Goal: Task Accomplishment & Management: Manage account settings

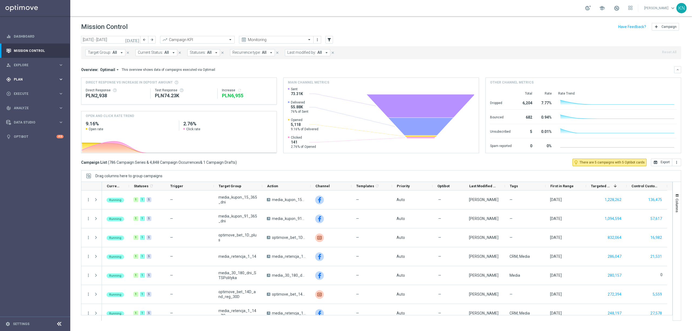
click at [24, 79] on span "Plan" at bounding box center [36, 79] width 45 height 3
click at [29, 91] on link "Target Groups" at bounding box center [35, 90] width 42 height 4
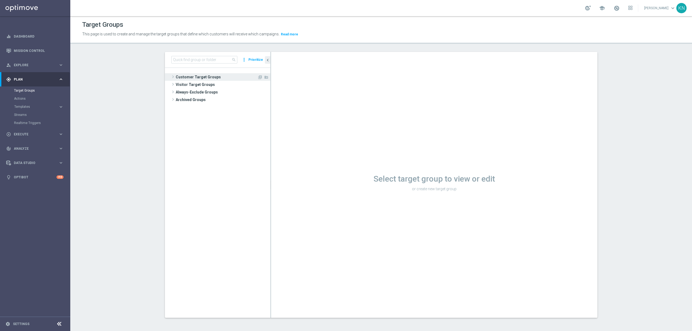
click at [212, 79] on span "Customer Target Groups" at bounding box center [217, 77] width 82 height 8
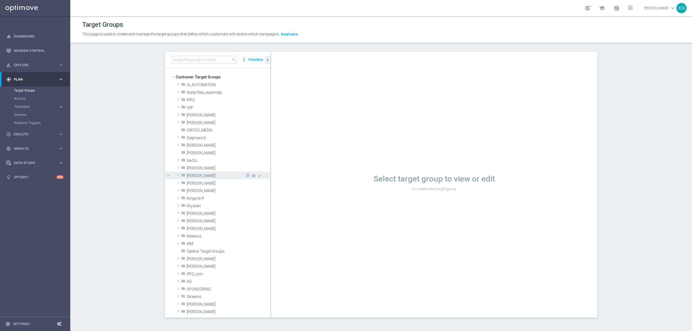
click at [193, 175] on span "[PERSON_NAME]" at bounding box center [216, 175] width 58 height 5
click at [205, 206] on span "07.2025 [PERSON_NAME]" at bounding box center [218, 206] width 53 height 5
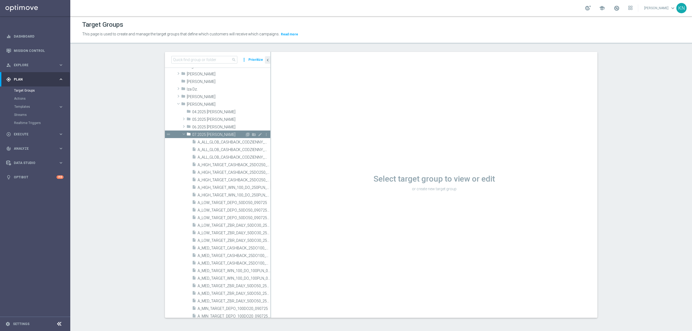
scroll to position [72, 0]
click at [220, 249] on span "A_MED_TARGET_CASHBACK_25DO100_160725" at bounding box center [227, 247] width 61 height 5
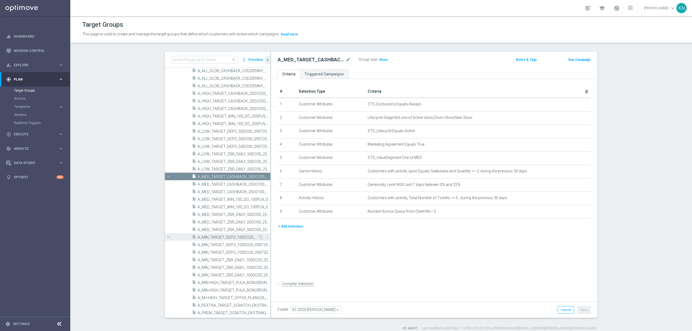
scroll to position [144, 0]
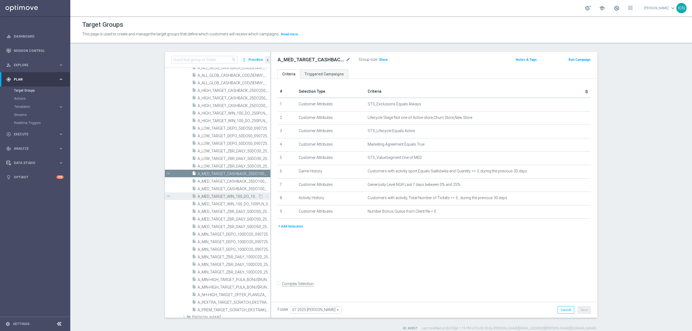
click at [231, 197] on span "A_MED_TARGET_WIN_100_DO_100PLN_040725" at bounding box center [227, 196] width 61 height 5
click at [402, 249] on div "# Selection Type Criteria delete_forever 1 Customer Attributes STS_Exclusions E…" at bounding box center [434, 189] width 326 height 220
click at [259, 196] on icon "content_copy" at bounding box center [261, 196] width 4 height 4
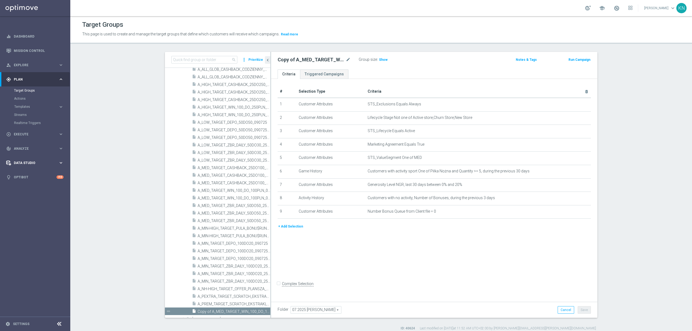
scroll to position [233, 0]
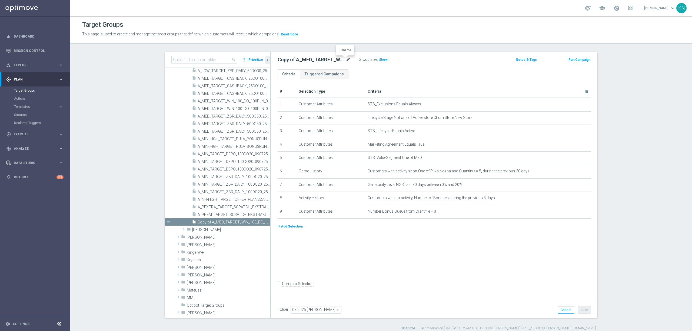
click at [345, 59] on icon "mode_edit" at bounding box center [347, 59] width 5 height 6
type input "A_MED_TARGET_WAGER_BETBUILDER_190825"
click at [411, 74] on ul "Criteria Triggered Campaigns" at bounding box center [434, 73] width 326 height 9
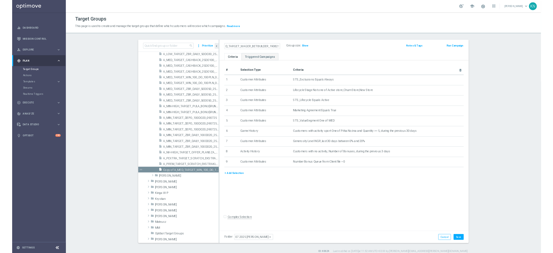
scroll to position [0, 0]
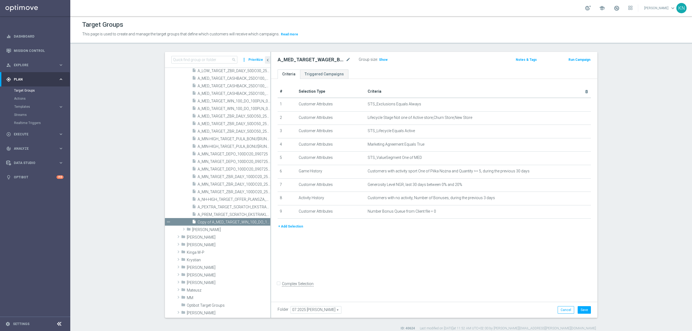
click at [401, 271] on div "# Selection Type Criteria delete_forever 1 Customer Attributes STS_Exclusions E…" at bounding box center [434, 189] width 326 height 220
click at [577, 173] on icon "delete_forever" at bounding box center [579, 171] width 4 height 4
drag, startPoint x: 442, startPoint y: 222, endPoint x: 439, endPoint y: 223, distance: 3.5
click at [441, 220] on div "+ Add Selection" at bounding box center [433, 215] width 321 height 10
click at [571, 173] on icon "mode_edit" at bounding box center [573, 171] width 4 height 4
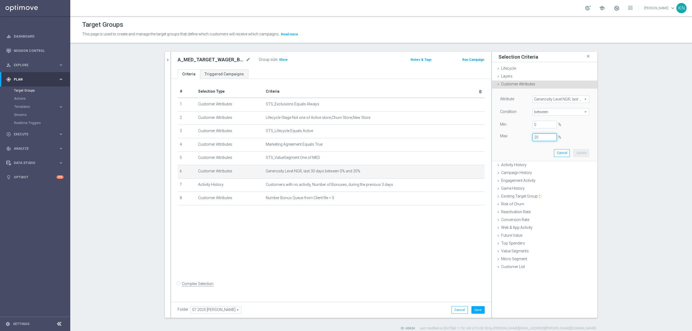
drag, startPoint x: 537, startPoint y: 139, endPoint x: 519, endPoint y: 139, distance: 18.4
click at [519, 139] on div "Max: 20 %" at bounding box center [544, 137] width 97 height 8
click at [581, 155] on button "Update" at bounding box center [581, 153] width 16 height 8
type input "0.3"
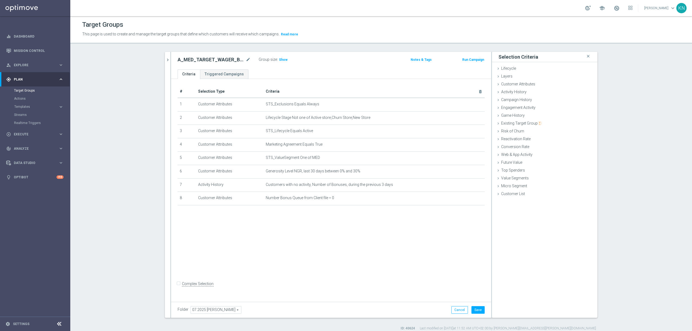
click at [334, 246] on div "# Selection Type Criteria delete_forever 1 Customer Attributes STS_Exclusions E…" at bounding box center [331, 189] width 320 height 220
click at [465, 187] on icon "mode_edit" at bounding box center [467, 184] width 4 height 4
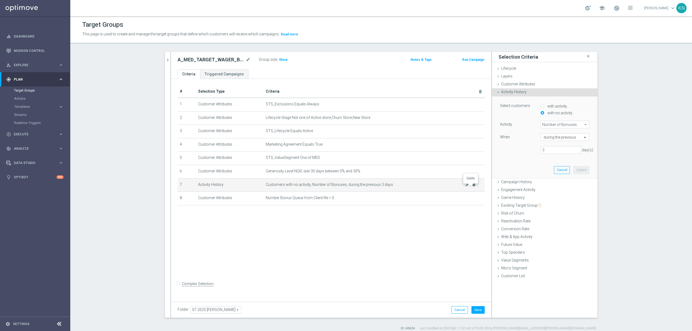
click at [471, 187] on icon "delete_forever" at bounding box center [473, 184] width 4 height 4
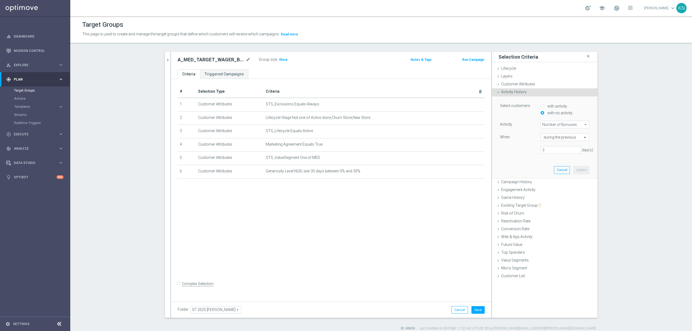
click at [376, 209] on div "# Selection Type Criteria delete_forever 1 Customer Attributes STS_Exclusions E…" at bounding box center [331, 189] width 320 height 220
click at [166, 57] on button "chevron_right" at bounding box center [167, 60] width 5 height 16
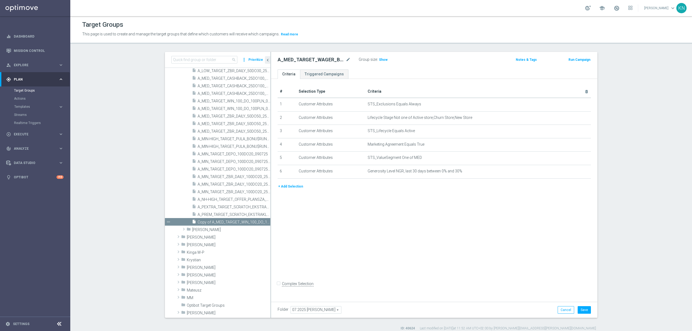
click at [281, 187] on button "+ Add Selection" at bounding box center [290, 186] width 26 height 6
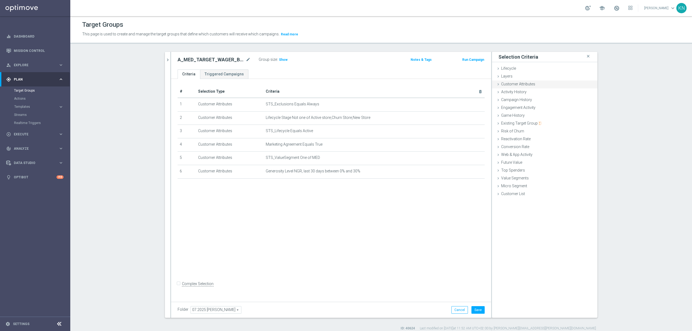
click at [524, 87] on div "Customer Attributes done selection updated" at bounding box center [544, 84] width 105 height 8
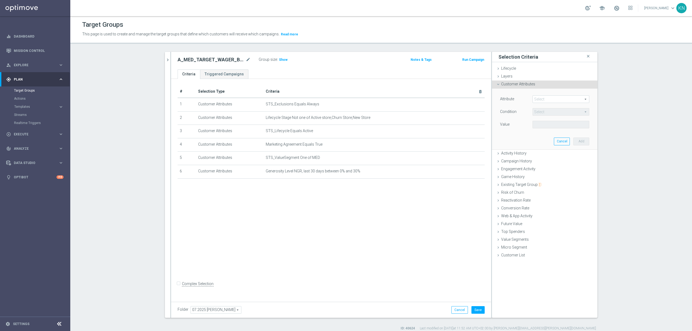
click at [543, 99] on span at bounding box center [560, 99] width 56 height 7
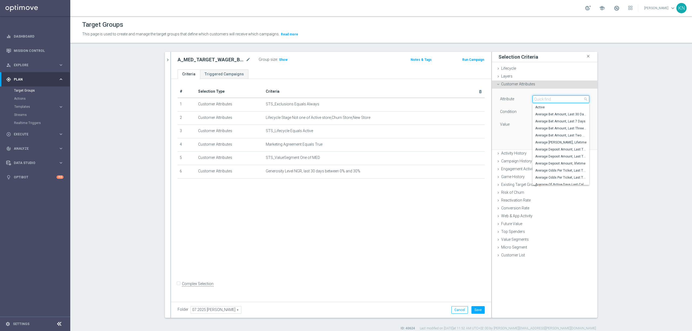
click at [543, 99] on input "search" at bounding box center [560, 99] width 57 height 8
type input "average of active"
click at [566, 110] on label "Average Of Active Days Last Calender 12 Weeks" at bounding box center [560, 107] width 57 height 7
type input "Average Of Active Days Last Calender 12 Weeks"
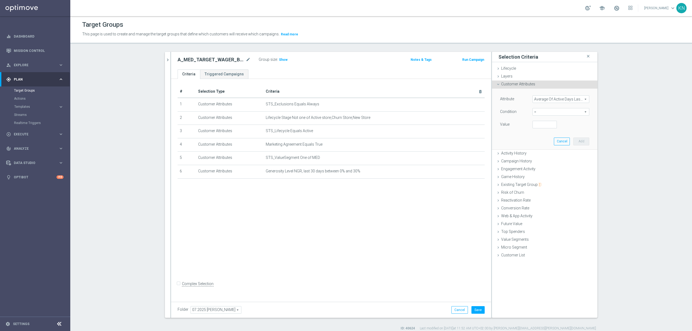
drag, startPoint x: 544, startPoint y: 112, endPoint x: 541, endPoint y: 112, distance: 3.6
click at [544, 111] on span "=" at bounding box center [560, 111] width 56 height 7
click at [541, 155] on span ">=" at bounding box center [560, 155] width 51 height 4
type input ">="
click at [537, 122] on input "number" at bounding box center [544, 125] width 24 height 8
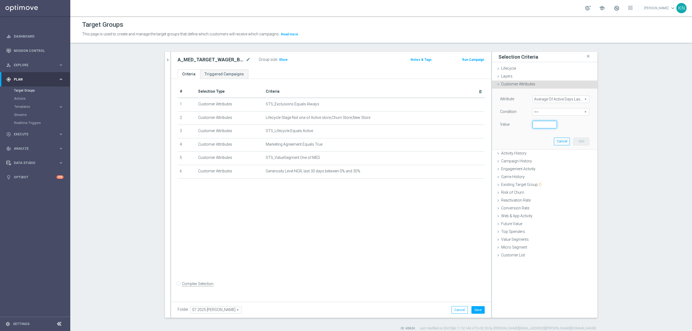
type input "1"
type input "1.5"
click at [538, 142] on div "Attribute Average Of Active Days Last Calender 12 Weeks Average Of Active Days …" at bounding box center [544, 119] width 97 height 61
click at [577, 140] on button "Add" at bounding box center [581, 141] width 16 height 8
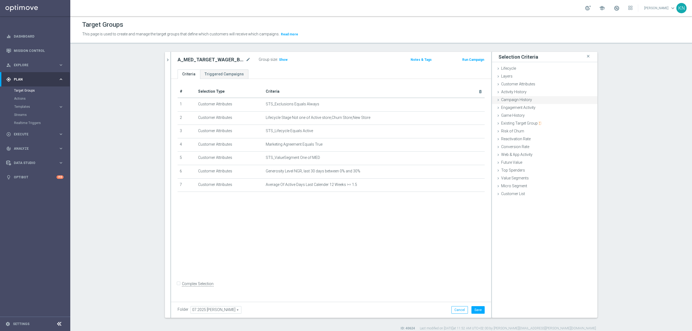
drag, startPoint x: 518, startPoint y: 90, endPoint x: 529, endPoint y: 103, distance: 17.6
click at [518, 90] on span "Activity History" at bounding box center [513, 92] width 25 height 4
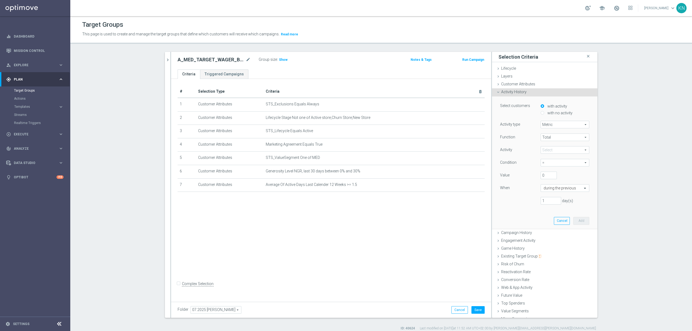
click at [554, 125] on span "Metric" at bounding box center [565, 124] width 48 height 7
click at [549, 137] on span "Total" at bounding box center [565, 137] width 48 height 7
click at [545, 151] on span at bounding box center [565, 149] width 48 height 7
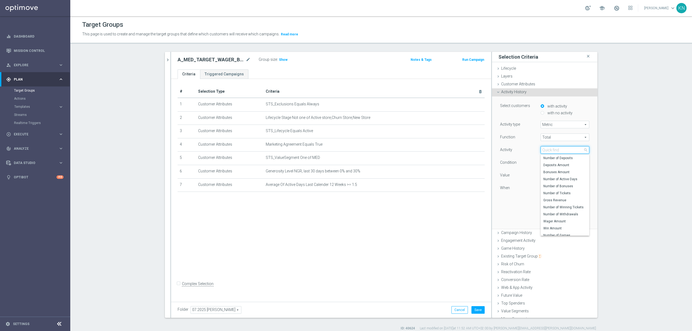
click at [545, 151] on input "search" at bounding box center [564, 150] width 49 height 8
type input "number of ti"
click at [551, 156] on span "Number of Tickets" at bounding box center [564, 158] width 43 height 4
type input "Number of Tickets"
click at [549, 162] on span "=" at bounding box center [565, 162] width 48 height 7
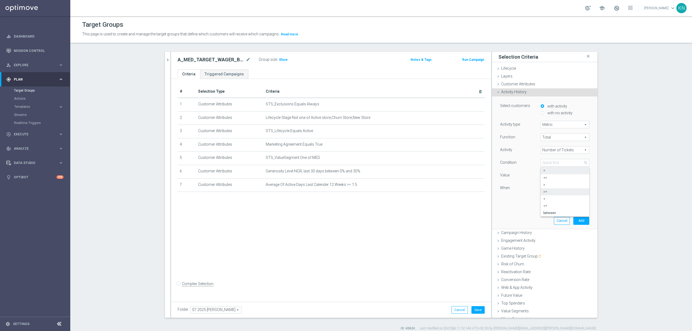
click at [545, 192] on span ">=" at bounding box center [564, 192] width 43 height 4
type input ">="
drag, startPoint x: 542, startPoint y: 176, endPoint x: 530, endPoint y: 176, distance: 12.7
click at [530, 176] on div "Value 0" at bounding box center [544, 176] width 97 height 9
type input "5"
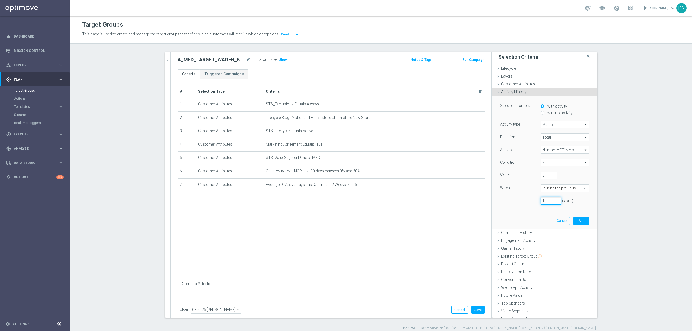
drag, startPoint x: 546, startPoint y: 200, endPoint x: 524, endPoint y: 198, distance: 22.0
click at [524, 198] on div "1 day(s)" at bounding box center [544, 201] width 97 height 8
type input "30"
click at [575, 221] on button "Add" at bounding box center [581, 221] width 16 height 8
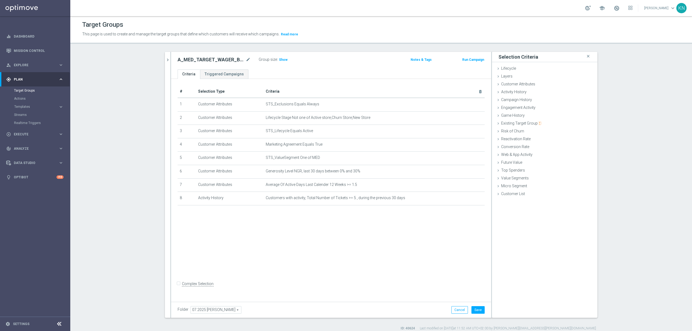
click at [323, 227] on div "# Selection Type Criteria delete_forever 1 Customer Attributes STS_Exclusions E…" at bounding box center [331, 189] width 320 height 220
click at [519, 86] on span "Customer Attributes" at bounding box center [518, 84] width 34 height 4
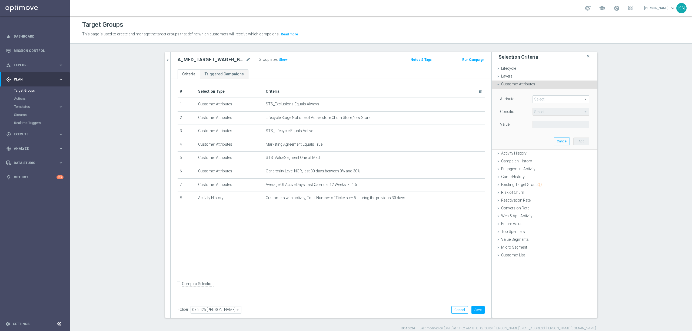
click at [543, 102] on span at bounding box center [560, 99] width 56 height 7
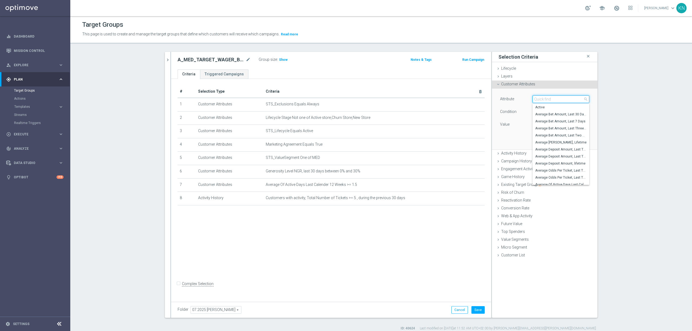
click at [539, 99] on input "search" at bounding box center [560, 99] width 57 height 8
drag, startPoint x: 541, startPoint y: 101, endPoint x: 528, endPoint y: 101, distance: 12.7
click at [528, 101] on div "Select arrow_drop_down number of bonus close Number of Bonuses, Last Three Mont…" at bounding box center [560, 99] width 65 height 8
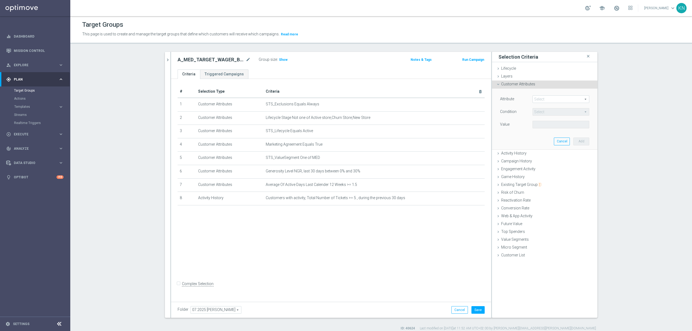
click at [548, 101] on span at bounding box center [560, 99] width 56 height 7
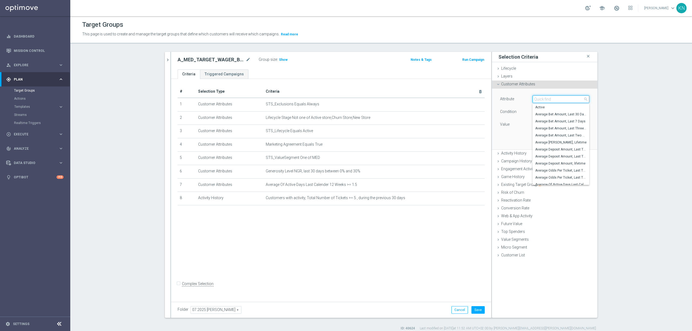
click at [546, 101] on input "search" at bounding box center [560, 99] width 57 height 8
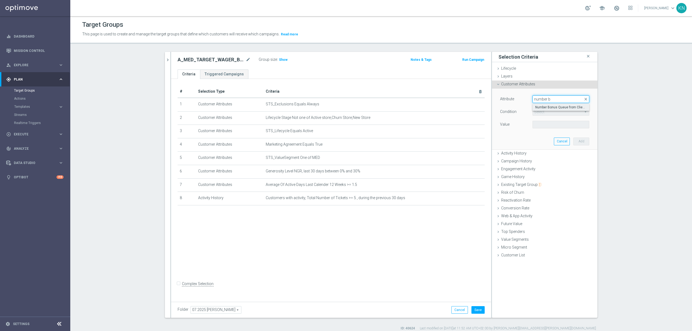
type input "number b"
click at [558, 106] on span "Number Bonus Queue from Client file" at bounding box center [560, 107] width 51 height 4
type input "Number Bonus Queue from Client file"
type input "="
click at [542, 128] on input "number" at bounding box center [544, 125] width 24 height 8
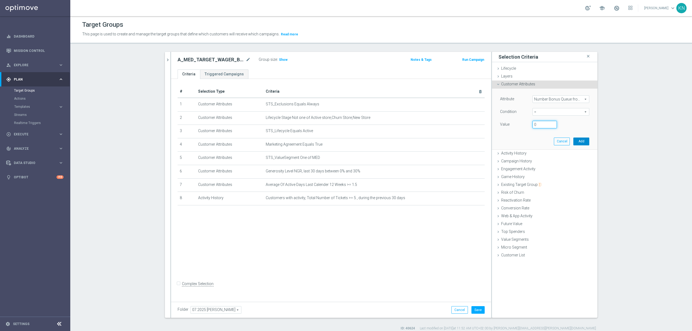
type input "0"
click at [576, 140] on button "Add" at bounding box center [581, 141] width 16 height 8
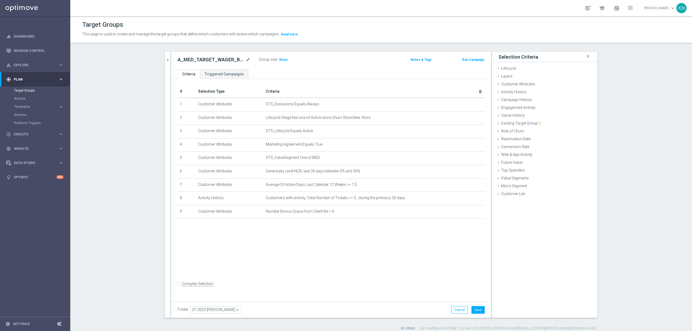
drag, startPoint x: 372, startPoint y: 246, endPoint x: 364, endPoint y: 243, distance: 8.4
click at [371, 246] on div "# Selection Type Criteria delete_forever 1 Customer Attributes STS_Exclusions E…" at bounding box center [331, 189] width 320 height 220
click at [519, 84] on span "Customer Attributes" at bounding box center [518, 84] width 34 height 4
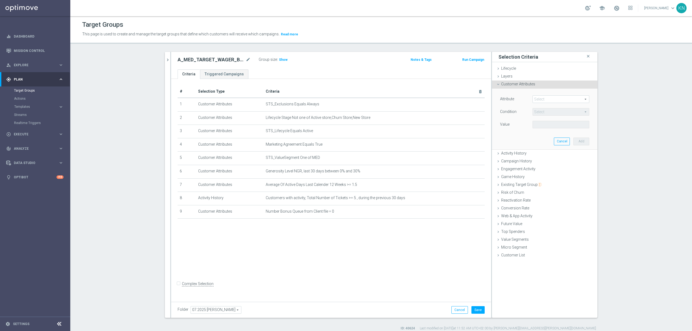
click at [540, 102] on span at bounding box center [560, 99] width 56 height 7
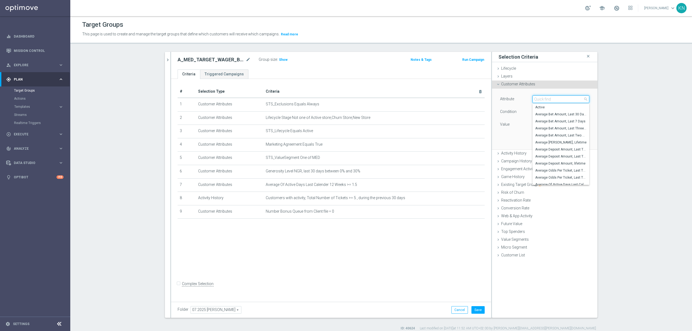
click at [539, 100] on input "search" at bounding box center [560, 99] width 57 height 8
type input "bonus saldo"
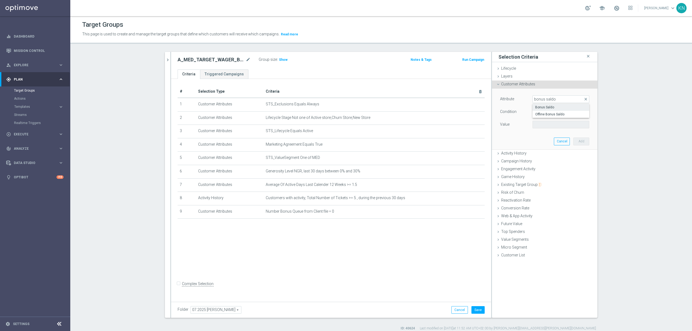
click at [542, 106] on span "Bonus Saldo" at bounding box center [560, 107] width 51 height 4
type input "Bonus Saldo"
click at [542, 109] on span "=" at bounding box center [560, 111] width 56 height 7
click at [545, 162] on span "between" at bounding box center [560, 162] width 51 height 4
type input "between"
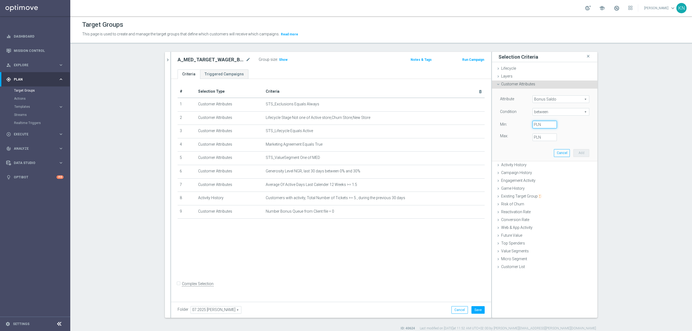
click at [540, 123] on input "PLN" at bounding box center [544, 125] width 24 height 8
type input "0"
drag, startPoint x: 539, startPoint y: 134, endPoint x: 543, endPoint y: 134, distance: 3.2
click at [541, 134] on input "PLN" at bounding box center [544, 137] width 24 height 8
type input "2"
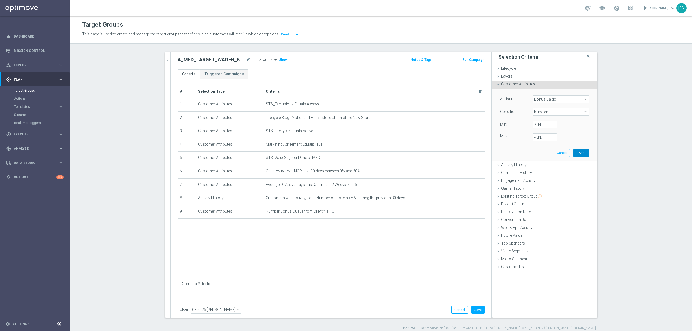
click at [578, 154] on button "Add" at bounding box center [581, 153] width 16 height 8
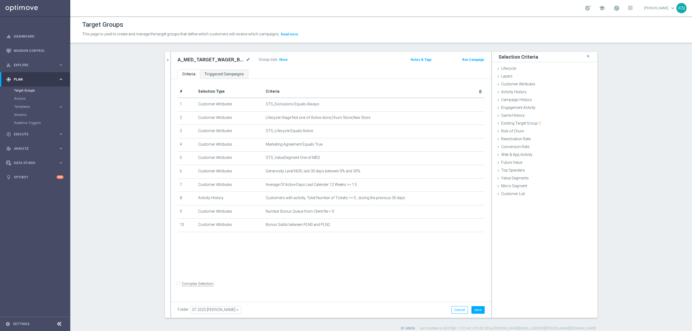
click at [343, 262] on div "# Selection Type Criteria delete_forever 1 Customer Attributes STS_Exclusions E…" at bounding box center [331, 189] width 320 height 220
click at [513, 115] on span "Game History" at bounding box center [513, 115] width 24 height 4
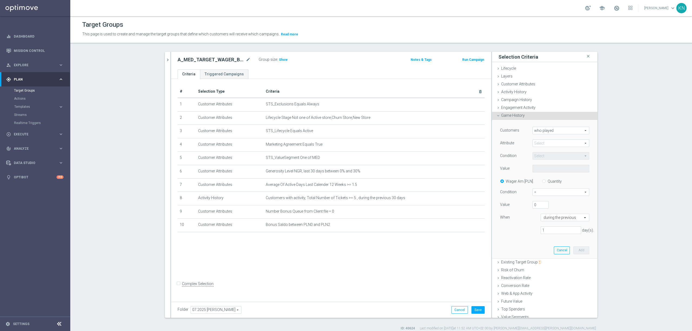
click at [549, 131] on span "who played" at bounding box center [560, 130] width 56 height 7
click at [540, 143] on span at bounding box center [560, 143] width 56 height 7
click at [538, 150] on span "sport" at bounding box center [560, 151] width 51 height 4
type input "sport"
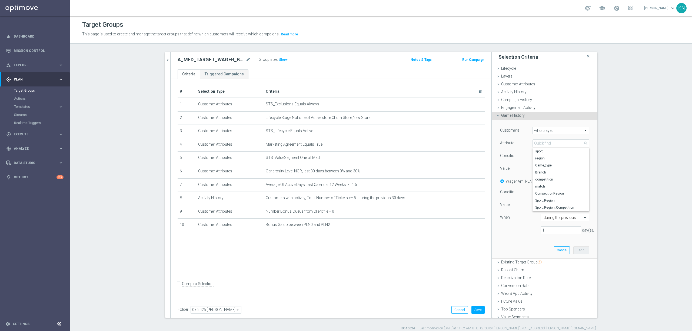
type input "Equals"
click at [542, 153] on span "Equals" at bounding box center [560, 155] width 56 height 7
click at [546, 156] on input "search" at bounding box center [560, 156] width 57 height 8
click at [520, 158] on div "Condition" at bounding box center [512, 156] width 32 height 9
click at [541, 169] on span at bounding box center [560, 168] width 56 height 7
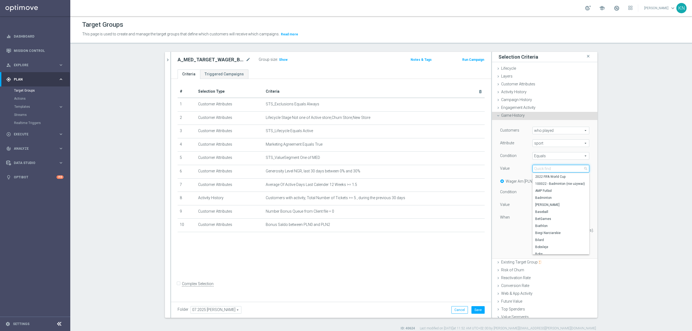
click at [538, 170] on input "search" at bounding box center [560, 169] width 57 height 8
type input "piłka"
click at [542, 191] on span "Piłka Nożna" at bounding box center [560, 191] width 51 height 4
type input "Piłka Nożna"
click at [547, 182] on label "Quantity" at bounding box center [554, 181] width 14 height 5
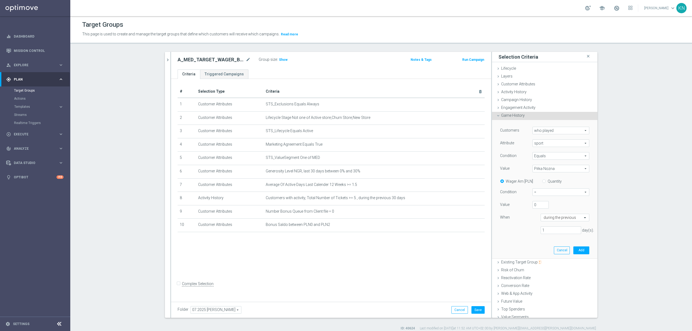
click at [546, 182] on input "Quantity" at bounding box center [545, 181] width 4 height 4
radio input "true"
click at [550, 192] on span "=" at bounding box center [560, 192] width 56 height 7
click at [543, 220] on span ">=" at bounding box center [560, 221] width 51 height 4
type input ">="
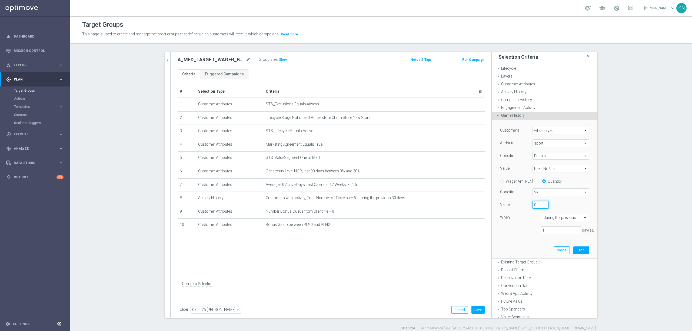
drag, startPoint x: 533, startPoint y: 203, endPoint x: 526, endPoint y: 204, distance: 6.4
click at [528, 204] on div "0" at bounding box center [540, 205] width 24 height 8
type input "10"
click at [518, 229] on div "1 day(s)." at bounding box center [544, 230] width 97 height 8
drag, startPoint x: 544, startPoint y: 232, endPoint x: 535, endPoint y: 231, distance: 9.0
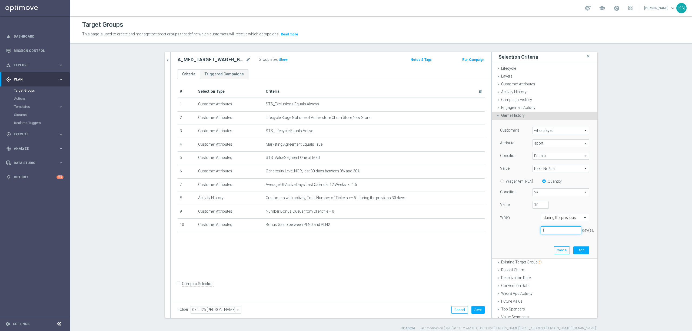
click at [536, 231] on div "1 day(s)." at bounding box center [560, 230] width 49 height 8
type input "30"
click at [575, 251] on button "Add" at bounding box center [581, 250] width 16 height 8
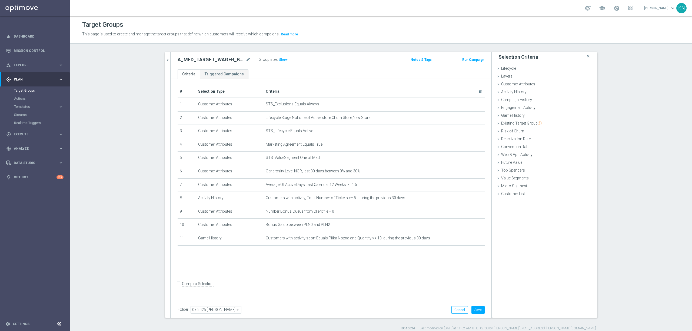
click at [377, 279] on div "# Selection Type Criteria delete_forever 1 Customer Attributes STS_Exclusions E…" at bounding box center [331, 189] width 320 height 220
click at [512, 85] on span "Customer Attributes" at bounding box center [518, 84] width 34 height 4
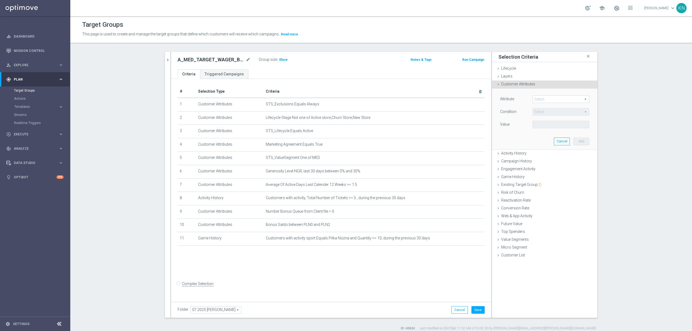
click at [534, 99] on span at bounding box center [560, 99] width 56 height 7
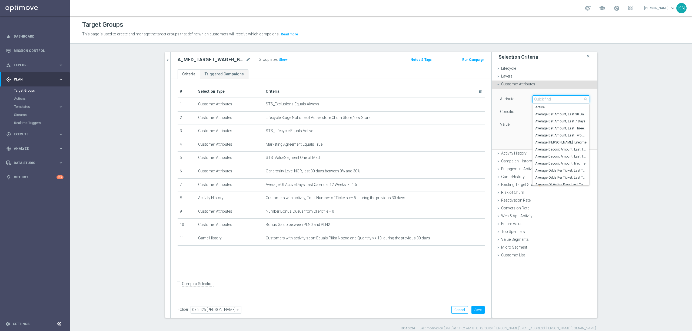
click at [535, 99] on input "search" at bounding box center [560, 99] width 57 height 8
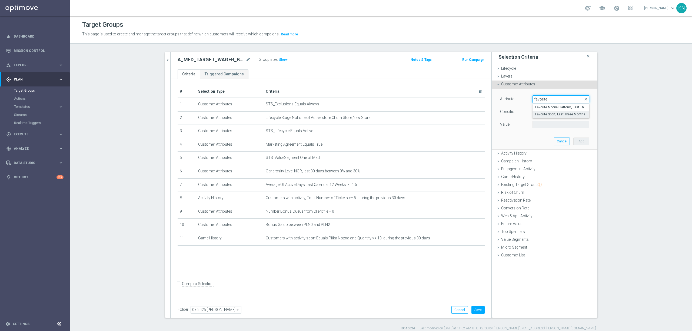
type input "favorite"
click at [545, 112] on label "Favorite Sport, Last Three Months" at bounding box center [560, 114] width 57 height 7
type input "Favorite Sport, Last Three Months"
type input "Equals"
click at [549, 125] on span at bounding box center [560, 124] width 56 height 7
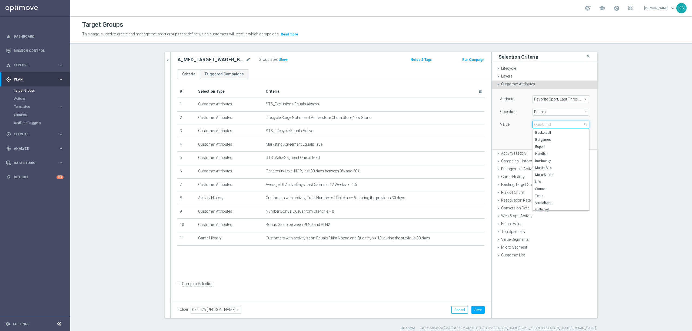
click at [549, 125] on input "search" at bounding box center [560, 125] width 57 height 8
type input "socce"
drag, startPoint x: 542, startPoint y: 133, endPoint x: 538, endPoint y: 135, distance: 5.0
click at [542, 133] on span "Soccer" at bounding box center [560, 132] width 51 height 4
type input "Soccer"
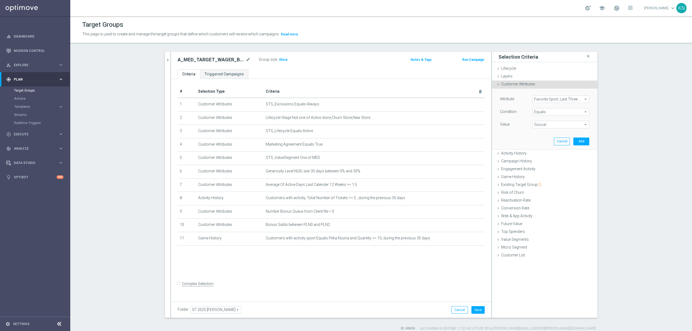
click at [522, 144] on div "Attribute Favorite Sport, Last Three Months Favorite Sport, Last Three Months a…" at bounding box center [544, 119] width 97 height 61
click at [578, 142] on button "Add" at bounding box center [581, 141] width 16 height 8
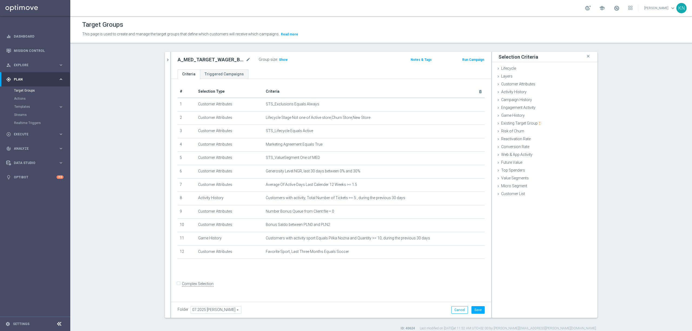
click at [320, 276] on div "# Selection Type Criteria delete_forever 1 Customer Attributes STS_Exclusions E…" at bounding box center [331, 189] width 320 height 220
click at [182, 286] on label "Complex Selection" at bounding box center [198, 283] width 32 height 5
click at [181, 287] on input "Complex Selection" at bounding box center [179, 285] width 4 height 8
checkbox input "true"
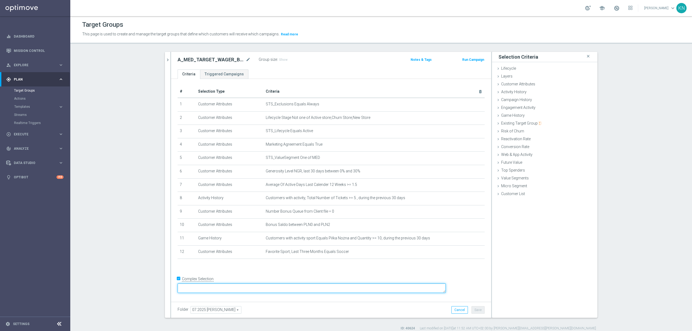
click at [252, 288] on textarea at bounding box center [311, 287] width 268 height 9
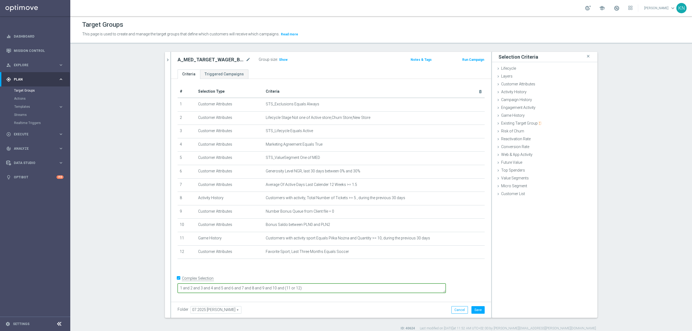
type textarea "1 and 2 and 3 and 4 and 5 and 6 and 7 and 8 and 9 and 10 and (11 or 12)"
click at [322, 305] on div "Folder 07.2025 Kamil N. 07.2025 Kamil N. arrow_drop_down search Cancel Save Sav…" at bounding box center [331, 310] width 320 height 16
click at [107, 219] on section "search more_vert Prioritize Customer Target Groups library_add create_new_folder" at bounding box center [380, 191] width 621 height 279
click at [317, 273] on div "# Selection Type Criteria delete_forever 1 Customer Attributes STS_Exclusions E…" at bounding box center [331, 189] width 320 height 220
click at [360, 268] on div "+ Add Selection" at bounding box center [330, 266] width 315 height 4
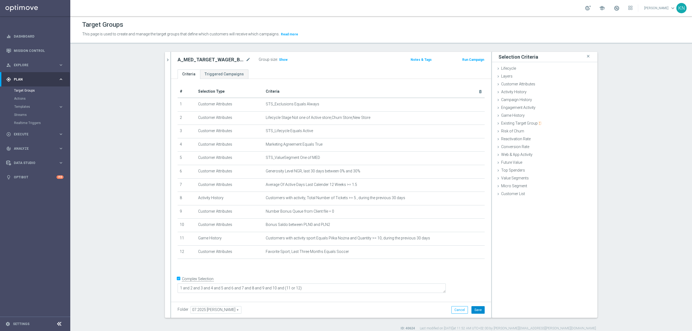
click at [474, 310] on button "Save" at bounding box center [477, 310] width 13 height 8
click at [167, 57] on icon "chevron_right" at bounding box center [167, 59] width 5 height 5
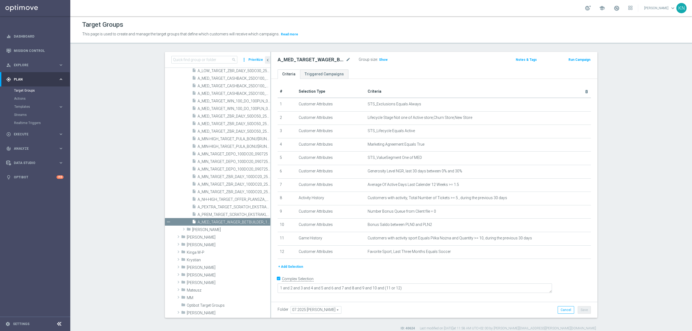
click at [341, 270] on div "+ Add Selection" at bounding box center [433, 267] width 321 height 6
click at [347, 269] on div "+ Add Selection" at bounding box center [433, 267] width 321 height 6
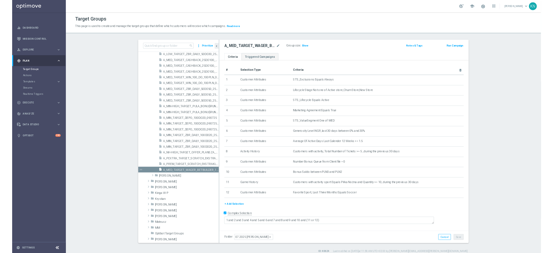
scroll to position [233, 0]
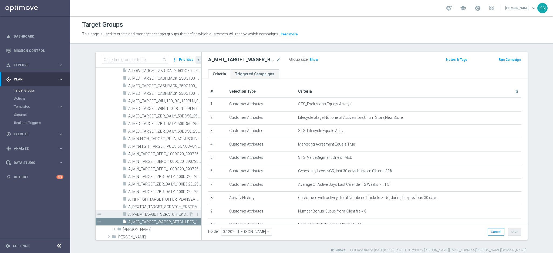
click at [145, 213] on span "A_PREM_TARGET_SCRATCH_EKSTRAKLASA_180725" at bounding box center [158, 214] width 61 height 5
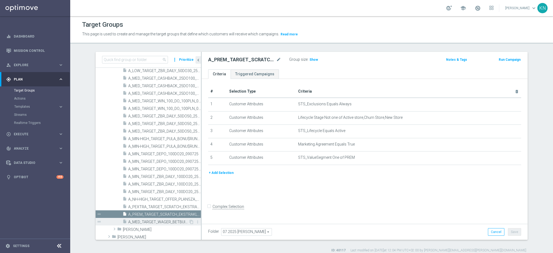
click at [150, 222] on span "A_MED_TARGET_WAGER_BETBUILDER_190825" at bounding box center [158, 222] width 61 height 5
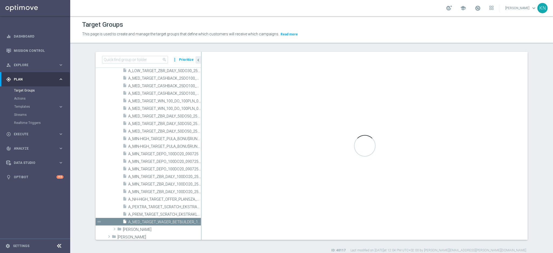
checkbox input "true"
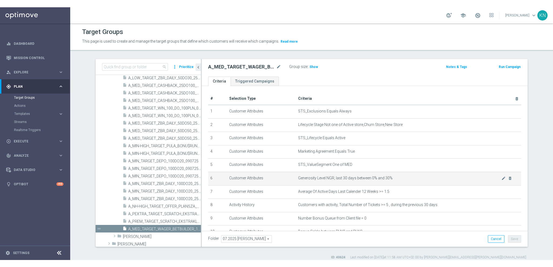
scroll to position [66, 0]
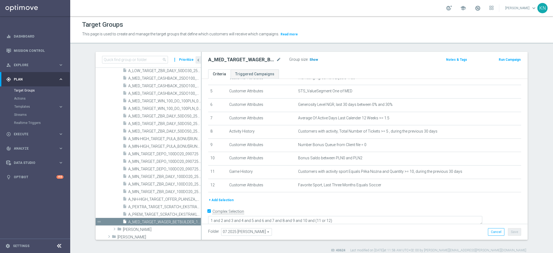
click at [310, 61] on span "Show" at bounding box center [314, 60] width 9 height 4
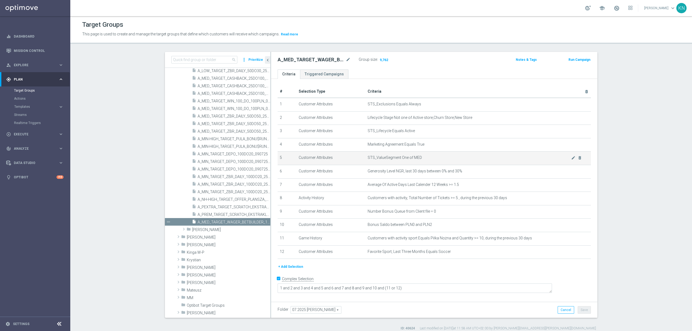
scroll to position [0, 0]
click at [259, 223] on icon "content_copy" at bounding box center [261, 222] width 4 height 4
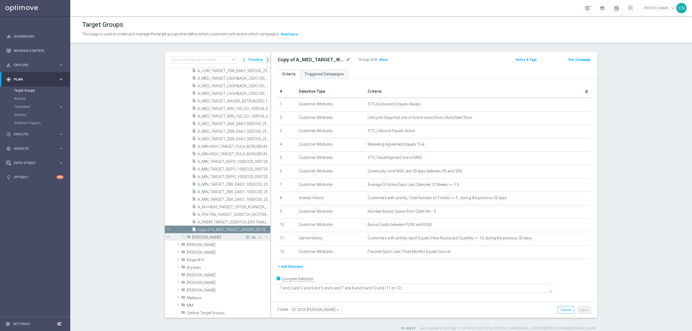
scroll to position [240, 0]
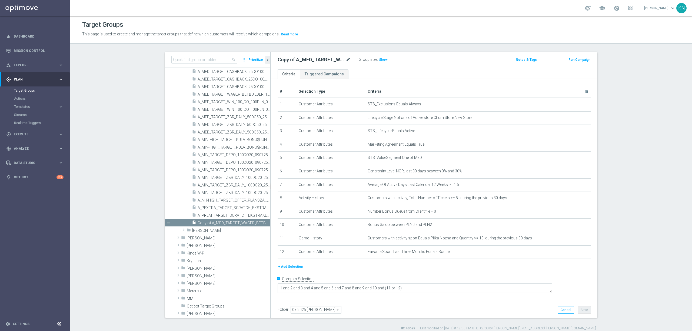
click at [343, 59] on div "Copy of A_MED_TARGET_WAGER_BETBUILDER_190825 mode_edit" at bounding box center [313, 59] width 73 height 6
click at [346, 62] on icon "mode_edit" at bounding box center [347, 59] width 5 height 6
type input "A_HIGH_TARGET_WAGER_BETBUILDER_190825"
click at [361, 69] on div "A_HIGH_TARGET_WAGER_BETBUILDER_190825 Group size : Show Notes & Tags Run Campai…" at bounding box center [434, 61] width 326 height 18
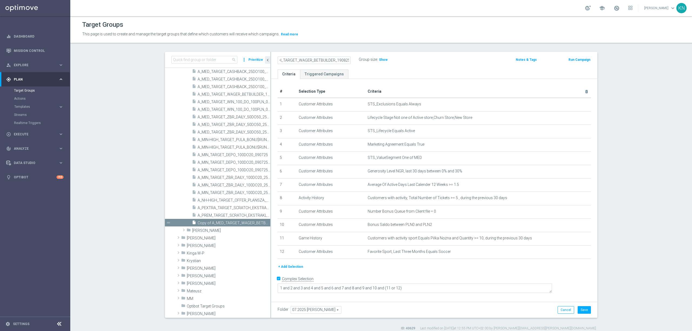
scroll to position [0, 0]
click at [571, 160] on icon "mode_edit" at bounding box center [573, 158] width 4 height 4
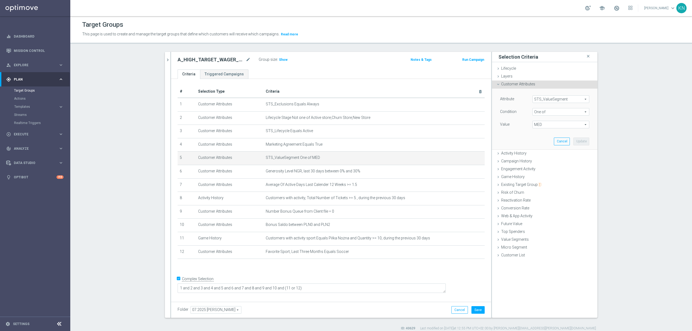
click at [542, 125] on span "MED" at bounding box center [560, 124] width 56 height 7
click at [536, 161] on input "MED" at bounding box center [538, 161] width 4 height 4
checkbox input "false"
type input "Select"
click at [536, 139] on input "HIGH" at bounding box center [538, 140] width 4 height 4
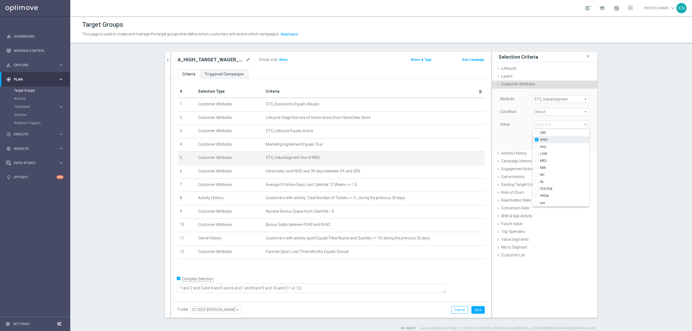
checkbox input "true"
type input "HIGH"
click at [514, 138] on div "Attribute STS_ValueSegment STS_ValueSegment arrow_drop_down search Condition On…" at bounding box center [544, 119] width 97 height 61
click at [575, 144] on button "Update" at bounding box center [581, 141] width 16 height 8
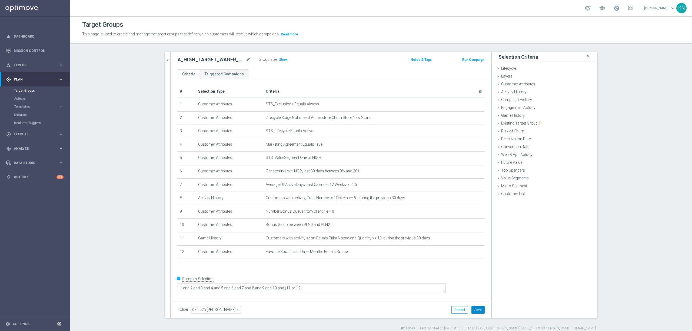
click at [477, 310] on button "Save" at bounding box center [477, 310] width 13 height 8
click at [284, 58] on h3 "Show" at bounding box center [283, 60] width 10 height 6
click at [166, 61] on icon "chevron_right" at bounding box center [167, 59] width 5 height 5
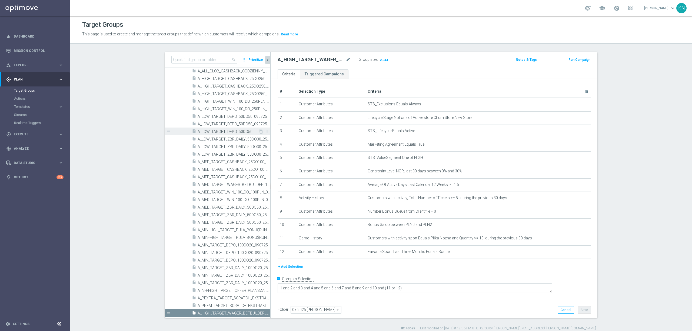
scroll to position [204, 0]
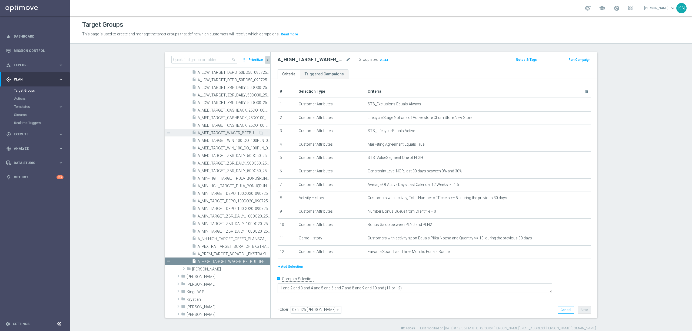
click at [235, 133] on span "A_MED_TARGET_WAGER_BETBUILDER_190825" at bounding box center [227, 133] width 61 height 5
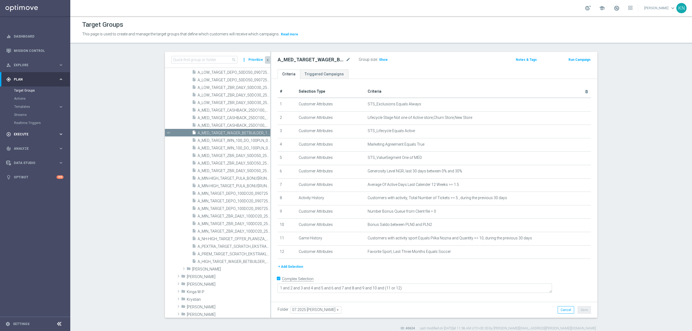
click at [18, 133] on span "Execute" at bounding box center [36, 134] width 45 height 3
click at [29, 104] on link "Campaign Builder" at bounding box center [35, 105] width 42 height 4
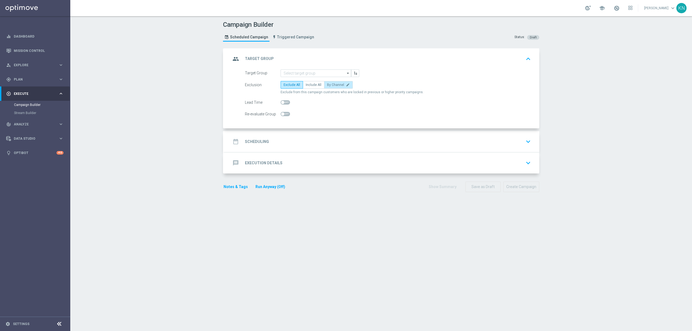
click at [328, 86] on span "By Channel" at bounding box center [335, 85] width 17 height 4
click at [328, 86] on input "By Channel edit" at bounding box center [329, 86] width 4 height 4
radio input "true"
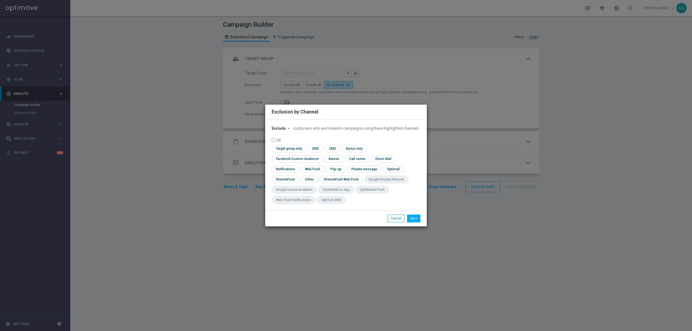
click at [284, 130] on span "Exclude" at bounding box center [278, 128] width 14 height 4
click at [0, 0] on span "Include" at bounding box center [0, 0] width 0 height 0
click at [297, 152] on input "checkbox" at bounding box center [287, 148] width 33 height 7
checkbox input "true"
click at [294, 158] on input "checkbox" at bounding box center [295, 158] width 49 height 7
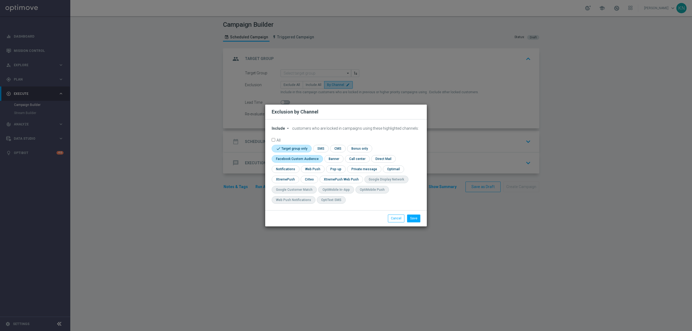
checkbox input "true"
click at [310, 179] on input "checkbox" at bounding box center [308, 179] width 17 height 7
checkbox input "true"
click at [410, 219] on button "Save" at bounding box center [413, 218] width 13 height 8
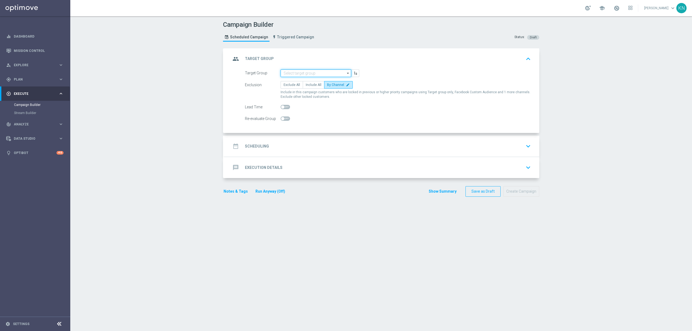
click at [290, 73] on input at bounding box center [315, 73] width 71 height 8
paste input "A_MED_TARGET_WAGER_BETBUILDER_190825"
click at [326, 88] on div "A_MED_TARGET_WAGER_BETBUILDER_190825" at bounding box center [319, 84] width 65 height 10
type input "A_MED_TARGET_WAGER_BETBUILDER_190825"
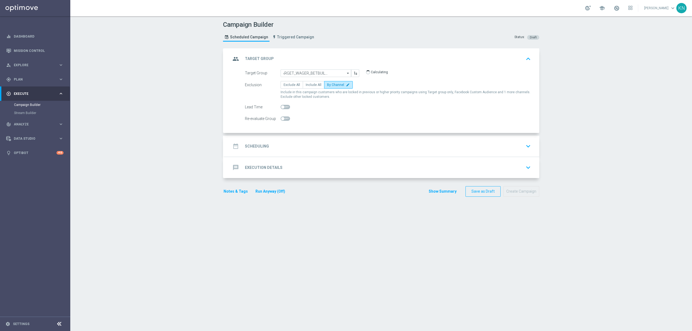
scroll to position [0, 0]
click at [511, 150] on div "date_range Scheduling keyboard_arrow_down" at bounding box center [382, 146] width 302 height 10
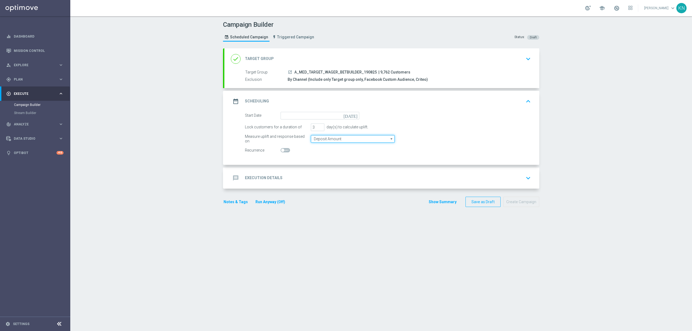
click at [331, 138] on input "Deposit Amount" at bounding box center [353, 139] width 84 height 8
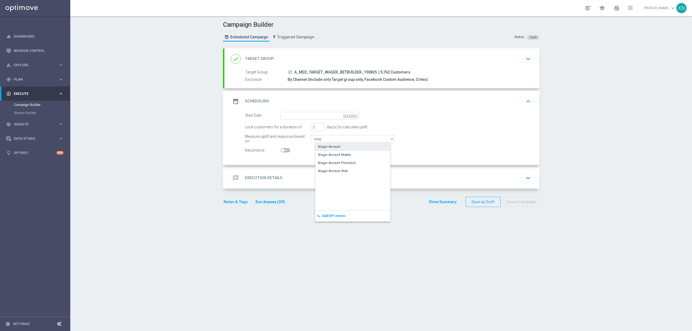
click at [336, 144] on div "Wager Amount" at bounding box center [329, 146] width 22 height 5
type input "Wager Amount"
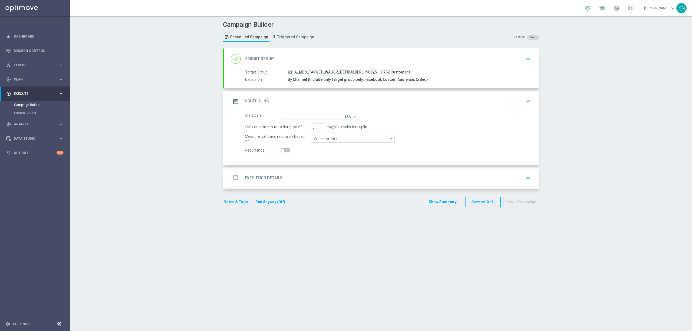
click at [353, 116] on icon "today" at bounding box center [351, 115] width 16 height 6
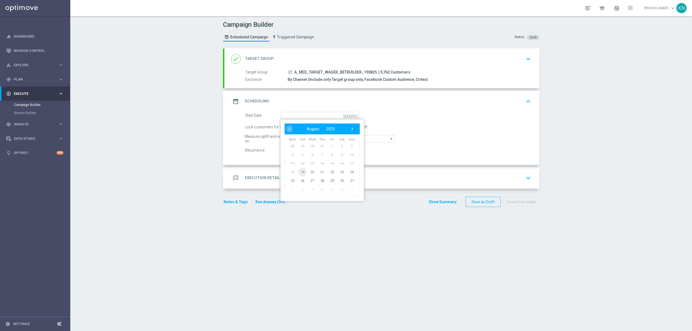
drag, startPoint x: 294, startPoint y: 170, endPoint x: 298, endPoint y: 170, distance: 3.8
click at [298, 170] on span "19" at bounding box center [302, 171] width 9 height 9
type input "19 Aug 2025"
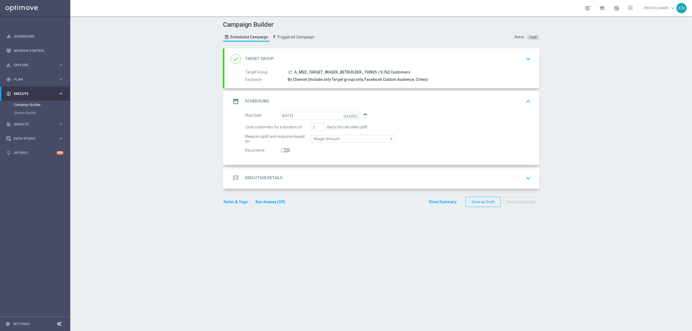
click at [409, 175] on div "message Execution Details keyboard_arrow_down" at bounding box center [382, 178] width 302 height 10
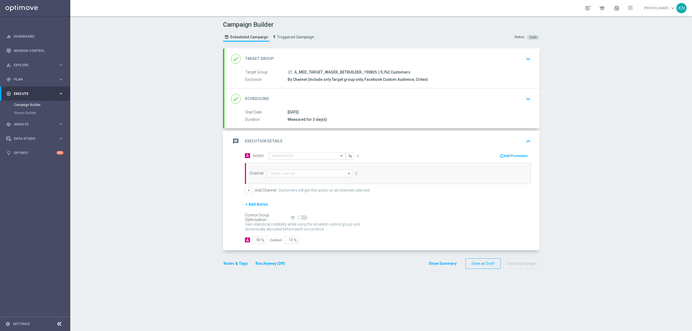
click at [283, 157] on input "text" at bounding box center [301, 156] width 60 height 5
click at [288, 228] on span "Create new action" at bounding box center [290, 229] width 28 height 4
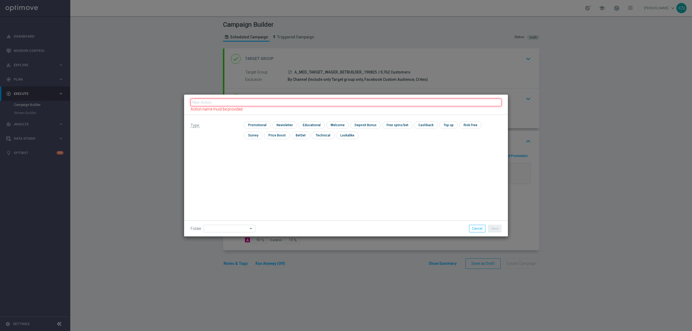
click at [231, 103] on input "text" at bounding box center [345, 103] width 311 height 8
click at [224, 104] on input "text" at bounding box center [345, 105] width 311 height 8
paste input "A_MED_TARGET_WAGER_BETBUILDER_190825"
type input "A_MED_TARGET_WAGER_BETBUILDER_190825"
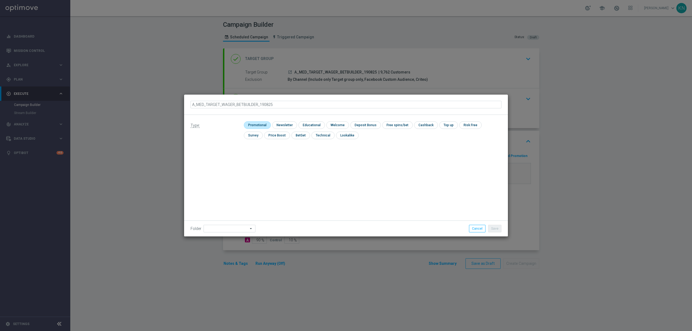
click at [259, 123] on input "checkbox" at bounding box center [257, 124] width 26 height 7
checkbox input "true"
click at [493, 226] on button "Save" at bounding box center [494, 229] width 13 height 8
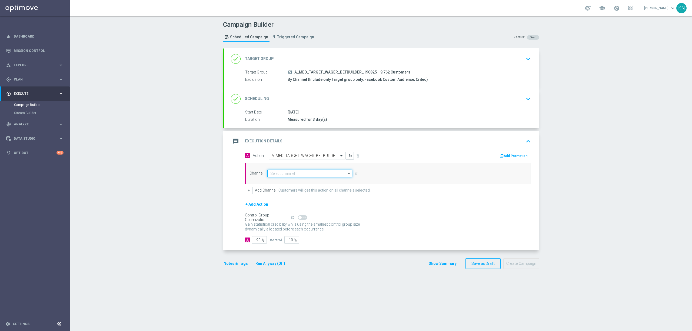
click at [299, 173] on input at bounding box center [309, 174] width 85 height 8
click at [304, 183] on div "Private message" at bounding box center [313, 181] width 85 height 8
type input "Private message"
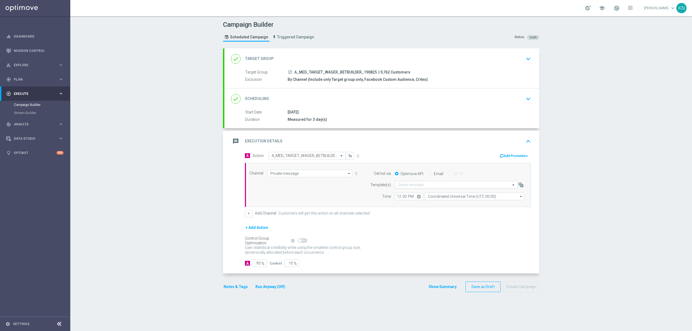
click at [429, 186] on input "text" at bounding box center [451, 185] width 106 height 5
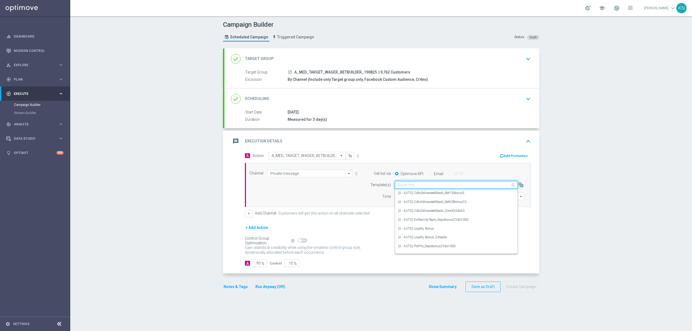
paste input "A_MED_TARGET_WAGER_BETBUILDER_190825"
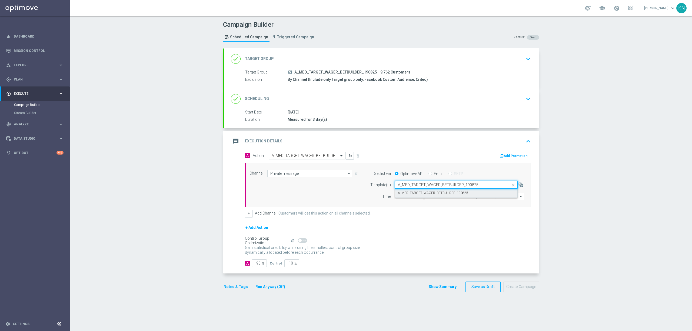
click at [436, 195] on label "A_MED_TARGET_WAGER_BETBUILDER_190825" at bounding box center [433, 193] width 70 height 5
type input "A_MED_TARGET_WAGER_BETBUILDER_190825"
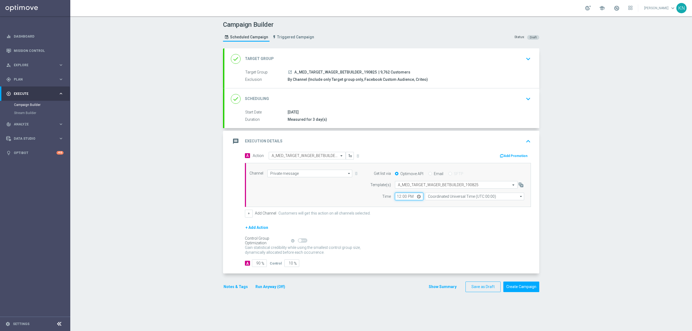
click at [409, 198] on input "12:00" at bounding box center [409, 197] width 28 height 8
type input "15:00"
click at [493, 210] on div "A Action Select action A_MED_TARGET_WAGER_BETBUILDER_190825 delete_forever Add …" at bounding box center [388, 185] width 294 height 66
click at [479, 198] on input "Coordinated Universal Time (UTC 00:00)" at bounding box center [474, 197] width 99 height 8
click at [463, 205] on div "Central European Time (Warsaw) (UTC +02:00)" at bounding box center [476, 204] width 88 height 5
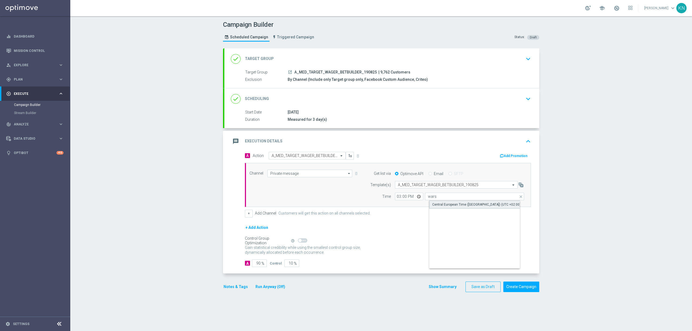
type input "Central European Time (Warsaw) (UTC +02:00)"
click at [518, 100] on div "done Scheduling keyboard_arrow_down" at bounding box center [382, 99] width 302 height 10
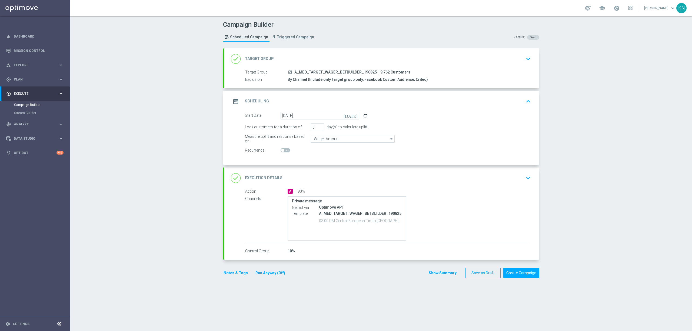
click at [514, 179] on div "done Execution Details keyboard_arrow_down" at bounding box center [382, 178] width 302 height 10
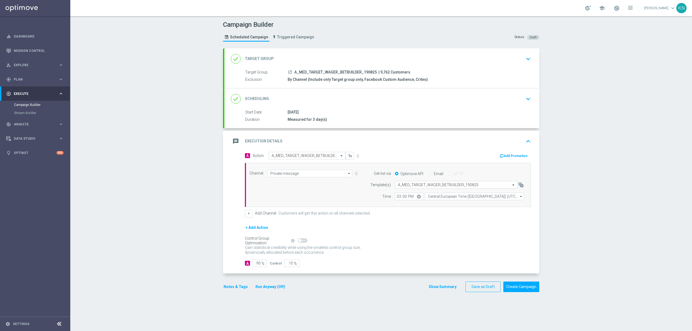
click at [233, 290] on button "Notes & Tags" at bounding box center [235, 286] width 25 height 7
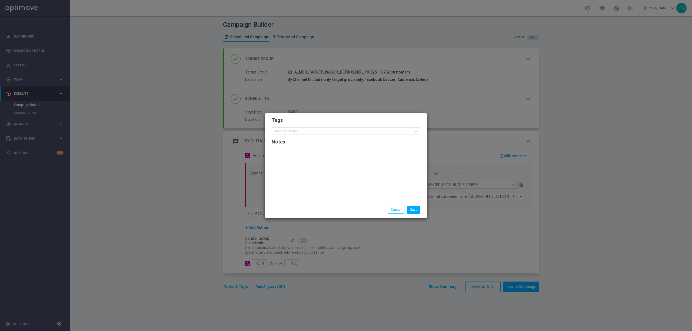
click at [294, 131] on input "text" at bounding box center [343, 131] width 139 height 5
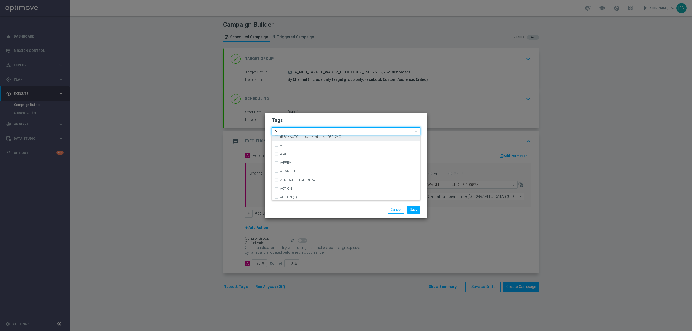
scroll to position [648, 0]
click at [297, 156] on div "A" at bounding box center [348, 156] width 137 height 3
type input "A"
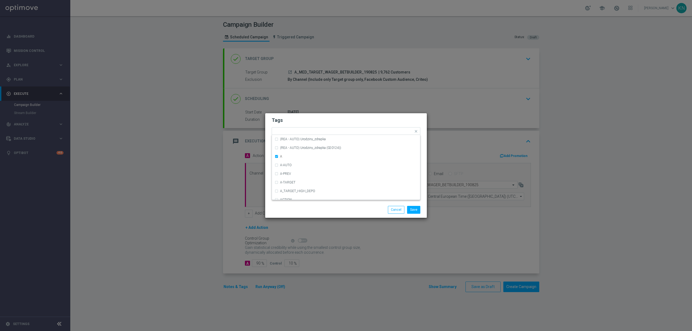
click at [323, 123] on h2 "Tags" at bounding box center [345, 120] width 149 height 6
click at [313, 131] on input "text" at bounding box center [349, 131] width 127 height 5
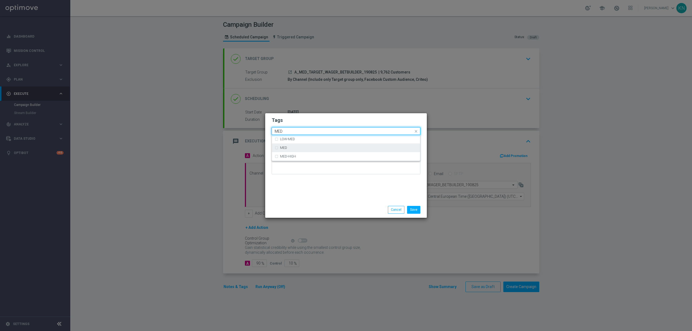
click at [291, 146] on div "MED" at bounding box center [348, 147] width 137 height 3
type input "MED"
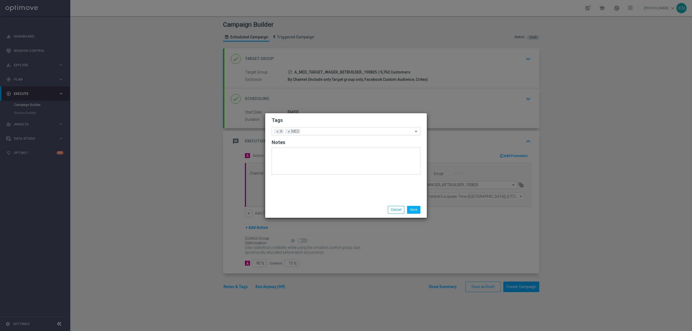
click at [319, 121] on h2 "Tags" at bounding box center [345, 120] width 149 height 6
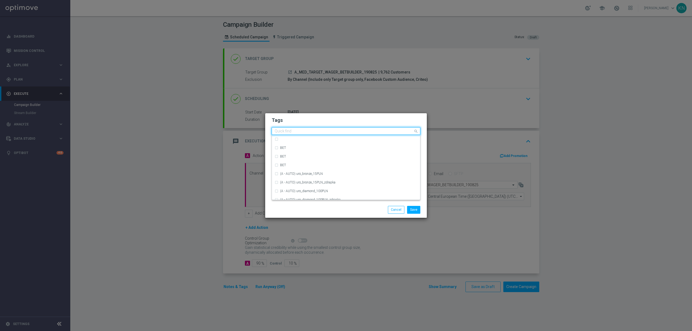
click at [323, 132] on input "text" at bounding box center [343, 131] width 139 height 5
click at [294, 172] on div "TARGET" at bounding box center [345, 176] width 143 height 9
type input "TARG"
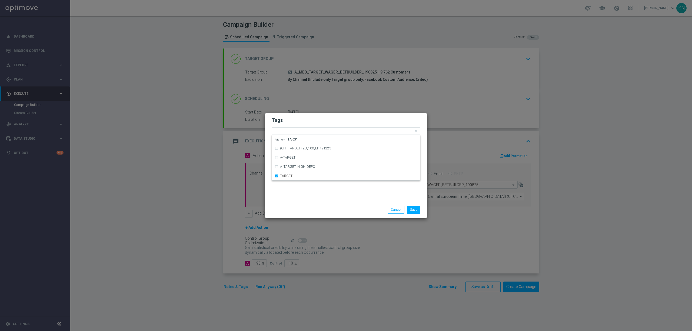
click at [323, 118] on h2 "Tags" at bounding box center [345, 120] width 149 height 6
click at [329, 131] on input "text" at bounding box center [369, 131] width 87 height 5
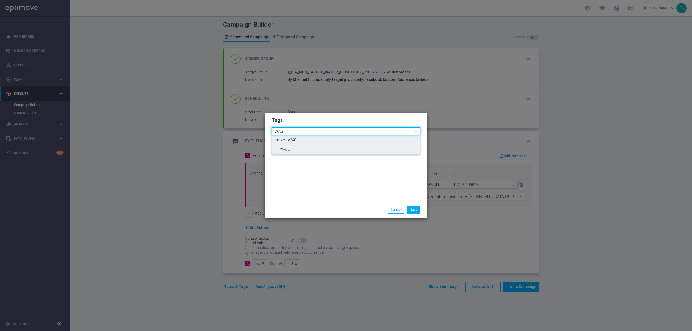
click at [308, 146] on div "WAGER" at bounding box center [345, 149] width 143 height 9
type input "WAG"
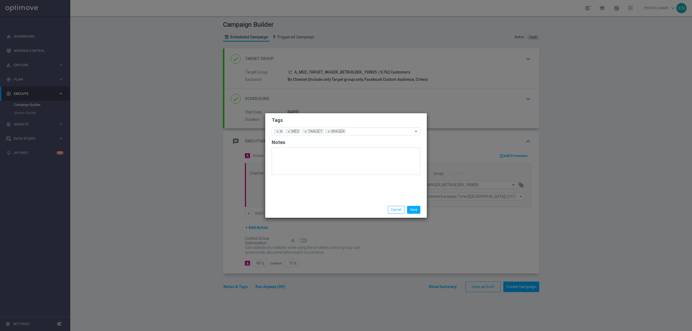
click at [327, 118] on h2 "Tags" at bounding box center [345, 120] width 149 height 6
click at [413, 206] on button "Save" at bounding box center [413, 210] width 13 height 8
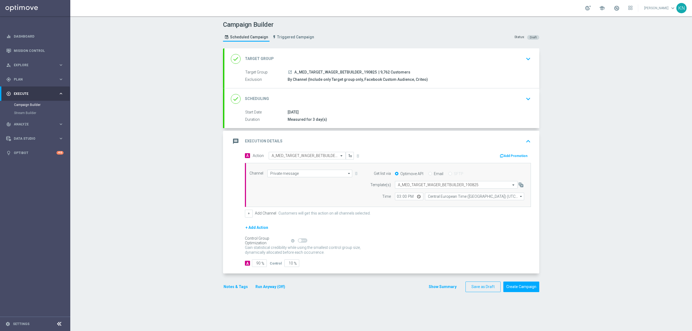
click at [440, 106] on div "done Scheduling keyboard_arrow_down" at bounding box center [381, 98] width 315 height 21
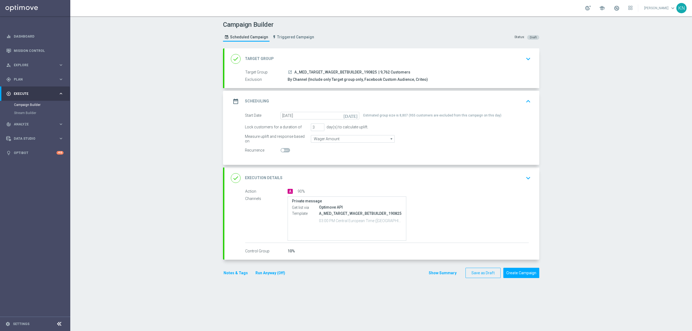
click at [288, 72] on icon "launch" at bounding box center [290, 72] width 4 height 4
click at [516, 178] on div "done Execution Details keyboard_arrow_down" at bounding box center [382, 178] width 302 height 10
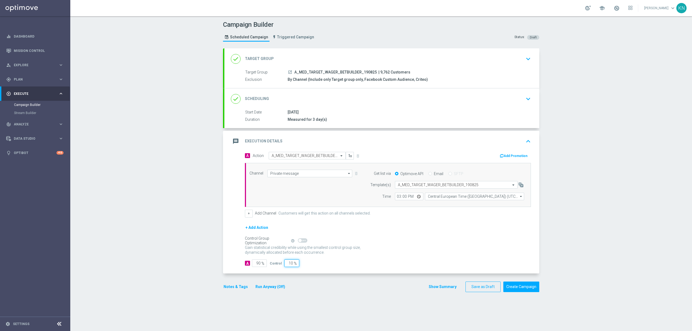
click at [287, 265] on input "10" at bounding box center [291, 263] width 15 height 8
type input "5"
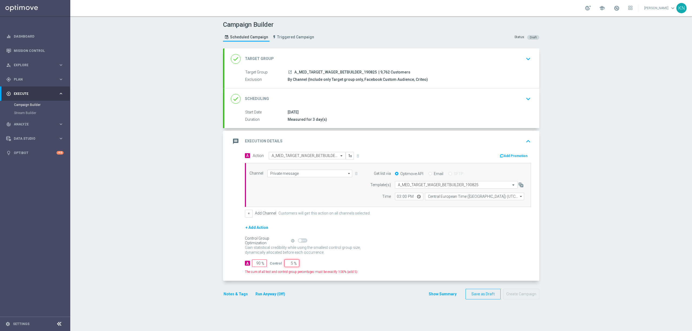
type input "95"
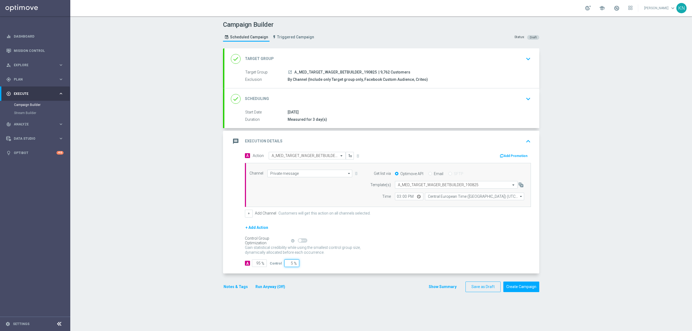
type input "5"
click at [328, 292] on div "Notes & Tags Run Anyway (Off) Show Summary Save as Draft Create Campaign" at bounding box center [381, 286] width 316 height 11
click at [513, 155] on button "Add Promotion" at bounding box center [514, 156] width 30 height 6
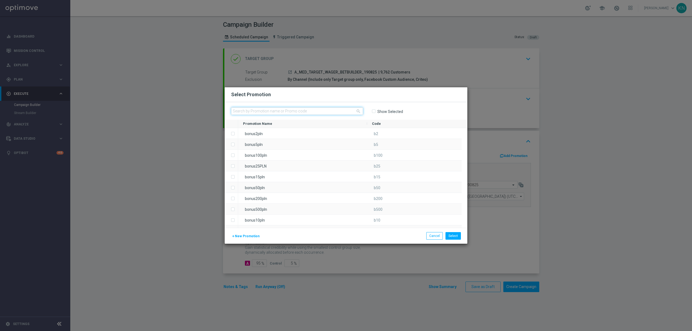
click at [266, 110] on input "text" at bounding box center [297, 111] width 132 height 8
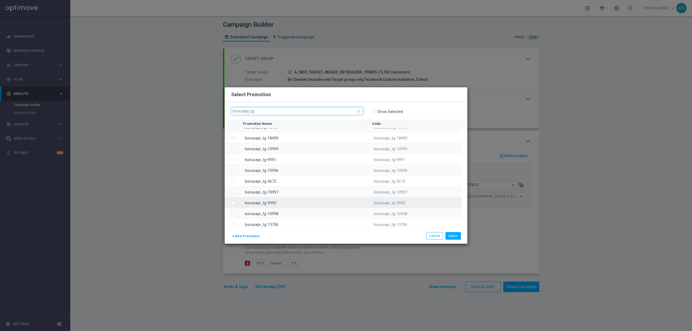
scroll to position [0, 0]
type input "bonusapi_tg-"
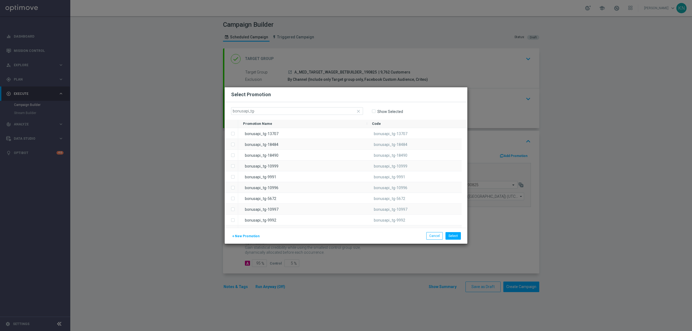
click at [239, 235] on span "New Promotion" at bounding box center [247, 236] width 25 height 4
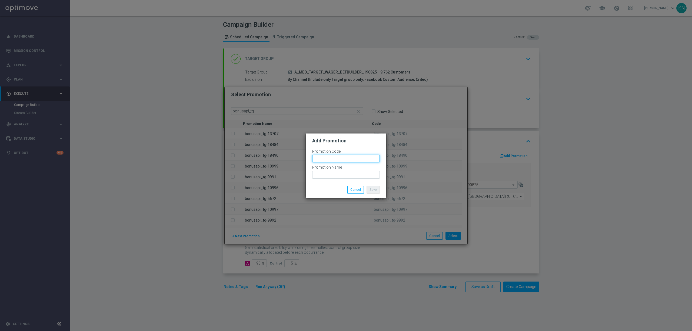
click at [328, 159] on input "text" at bounding box center [346, 159] width 68 height 8
paste input "bonusapi_tg-"
click at [345, 160] on input "bonusapi_tg-" at bounding box center [346, 159] width 68 height 8
paste input "168929"
drag, startPoint x: 357, startPoint y: 159, endPoint x: 271, endPoint y: 159, distance: 85.4
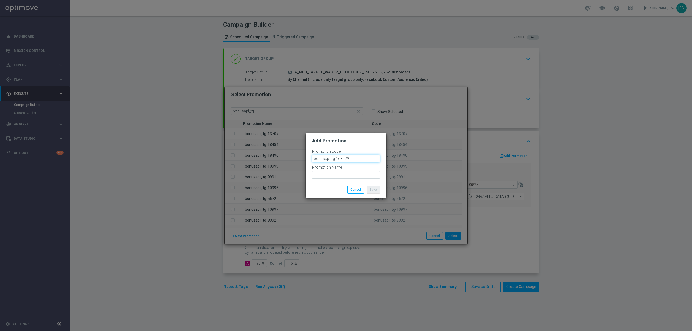
click at [271, 159] on modal-container "Add Promotion Promotion Code bonusapi_tg-168929 Promotion Name Save Cancel" at bounding box center [346, 165] width 692 height 331
type input "bonusapi_tg-168929"
click at [325, 174] on input "text" at bounding box center [346, 175] width 68 height 8
paste input "bonusapi_tg-168929"
type input "bonusapi_tg-168929"
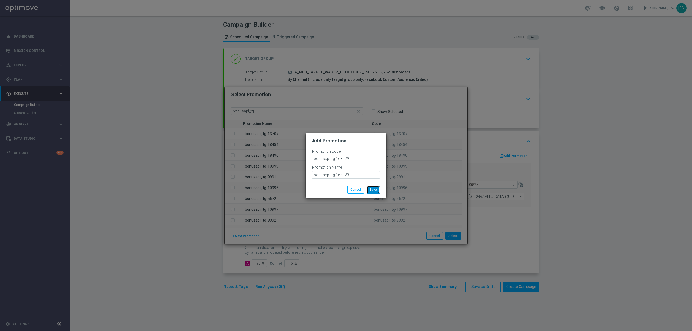
click at [373, 189] on button "Save" at bounding box center [372, 190] width 13 height 8
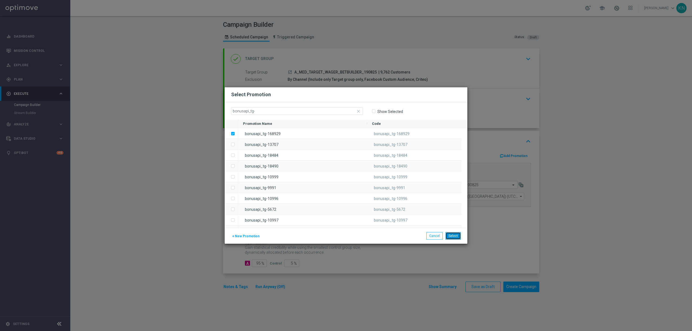
click at [457, 236] on button "Select" at bounding box center [452, 236] width 15 height 8
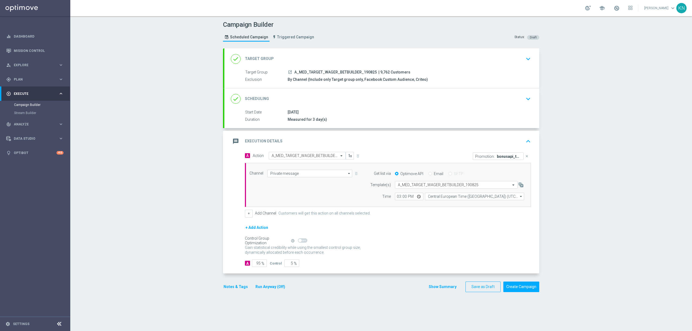
click at [529, 92] on div "done Scheduling keyboard_arrow_down" at bounding box center [381, 98] width 315 height 21
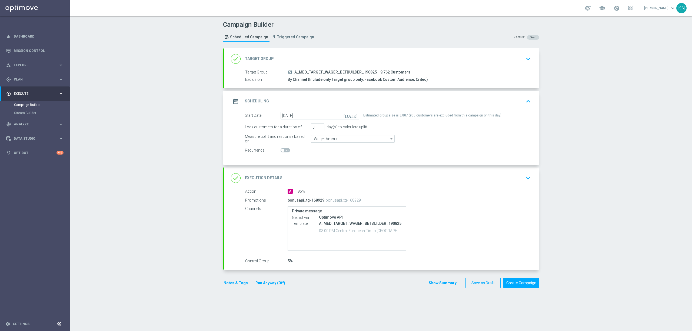
click at [145, 207] on div "Campaign Builder Scheduled Campaign Triggered Campaign Status: Draft done Targe…" at bounding box center [380, 173] width 621 height 315
click at [524, 101] on icon "keyboard_arrow_up" at bounding box center [528, 101] width 8 height 8
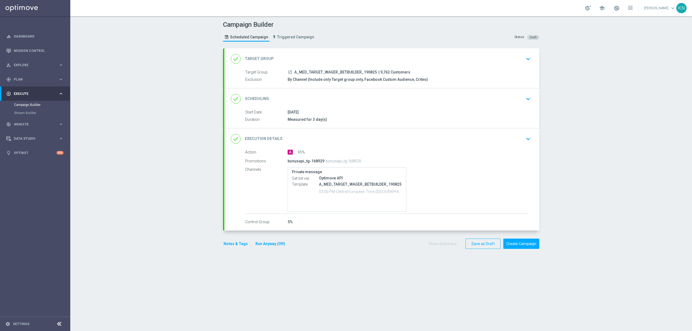
click at [525, 101] on div "done Scheduling keyboard_arrow_down Start Date 19 Aug 2025 Duration Measured fo…" at bounding box center [381, 108] width 315 height 40
click at [526, 99] on icon "keyboard_arrow_down" at bounding box center [528, 99] width 8 height 8
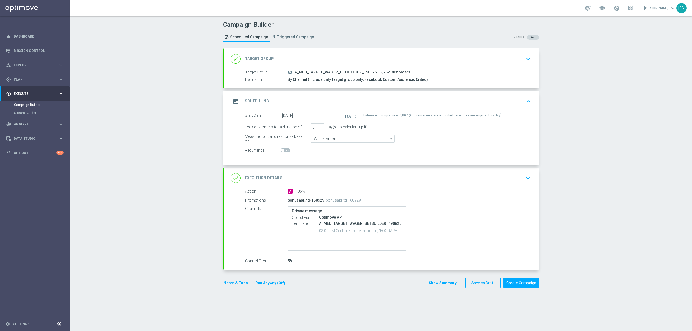
click at [525, 62] on icon "keyboard_arrow_down" at bounding box center [528, 59] width 8 height 8
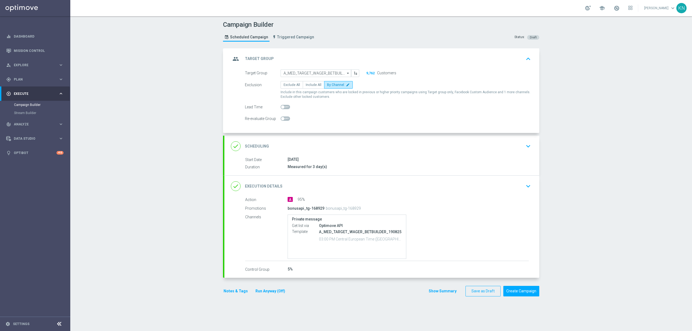
click at [525, 61] on icon "keyboard_arrow_up" at bounding box center [528, 59] width 8 height 8
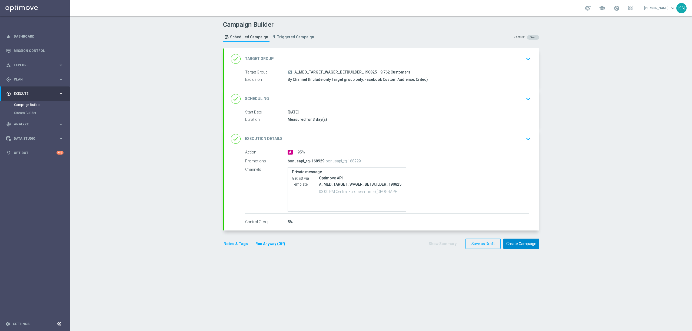
click at [518, 244] on button "Create Campaign" at bounding box center [521, 244] width 36 height 11
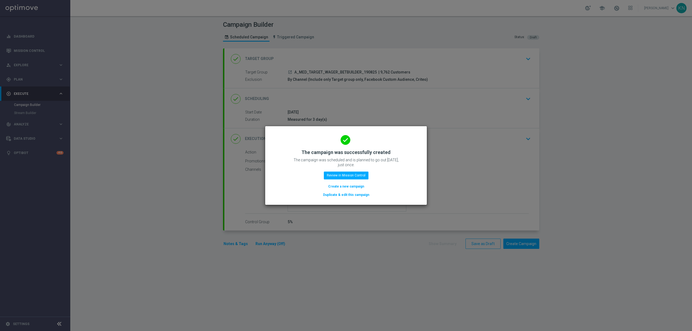
click at [353, 195] on button "Duplicate & edit this campaign" at bounding box center [345, 195] width 47 height 6
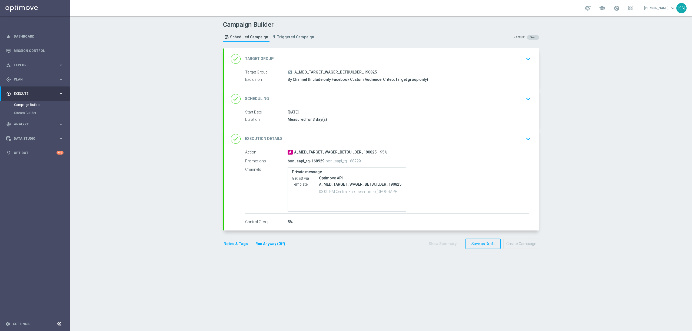
click at [467, 69] on div "launch A_MED_TARGET_WAGER_BETBUILDER_190825" at bounding box center [407, 71] width 241 height 5
click at [518, 61] on div "done Target Group keyboard_arrow_down" at bounding box center [382, 59] width 302 height 10
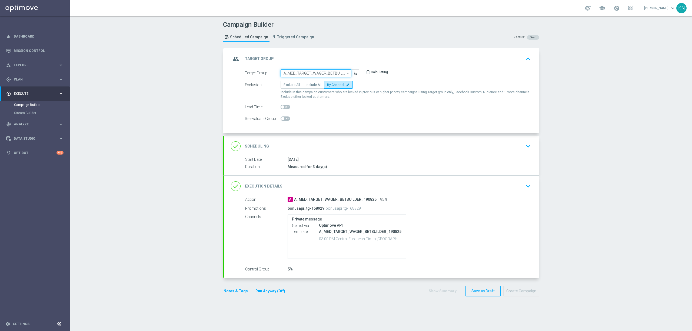
click at [321, 74] on input "A_MED_TARGET_WAGER_BETBUILDER_190825" at bounding box center [315, 73] width 71 height 8
click at [321, 74] on input at bounding box center [315, 73] width 71 height 8
paste input "A_HIGH_TARGET_WAGER_BETBUILDER_190825"
click at [308, 82] on div "A_HIGH_TARGET_WAGER_BETBUILDER_190825" at bounding box center [319, 84] width 65 height 10
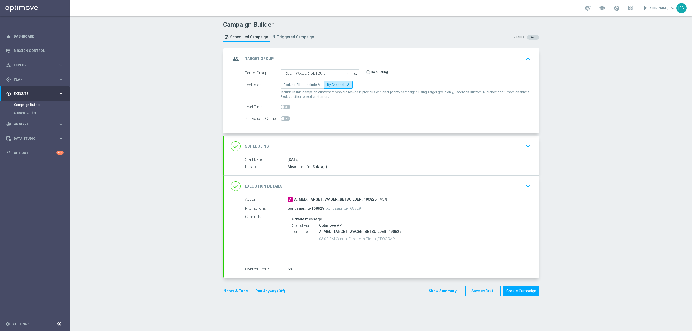
type input "A_HIGH_TARGET_WAGER_BETBUILDER_190825"
click at [336, 87] on label "By Channel edit" at bounding box center [338, 85] width 29 height 8
click at [330, 87] on input "By Channel edit" at bounding box center [329, 86] width 4 height 4
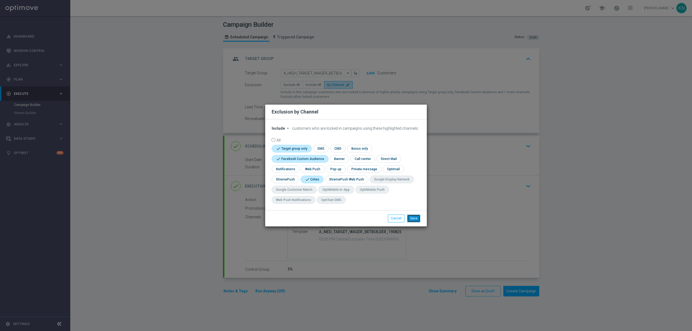
click at [416, 217] on button "Save" at bounding box center [413, 218] width 13 height 8
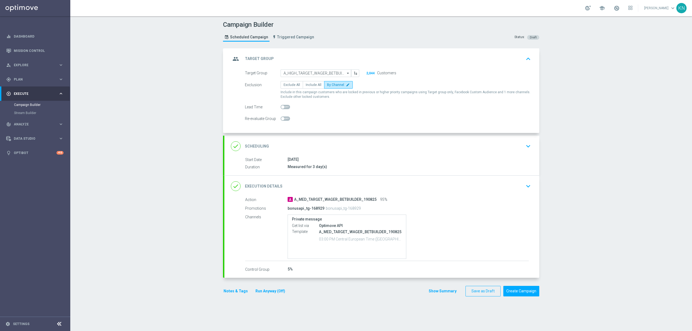
click at [498, 143] on div "done Scheduling keyboard_arrow_down" at bounding box center [382, 146] width 302 height 10
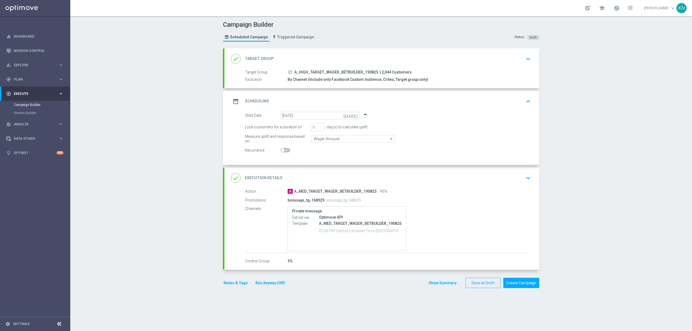
click at [512, 183] on div "done Execution Details keyboard_arrow_down" at bounding box center [382, 178] width 302 height 10
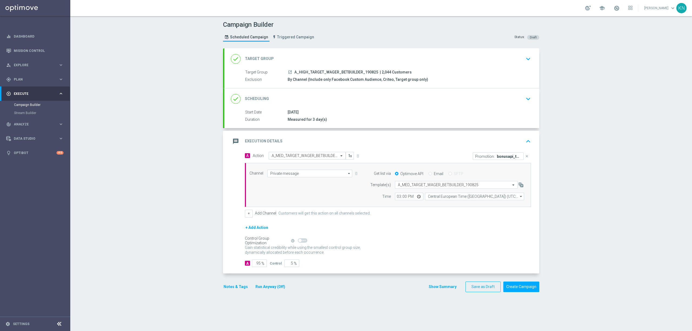
click at [299, 157] on input "text" at bounding box center [301, 155] width 60 height 5
paste input "A_HIGH_TARGET_WAGER_BETBUILDER_190825"
type input "A_HIGH_TARGET_WAGER_BETBUILDER_190825"
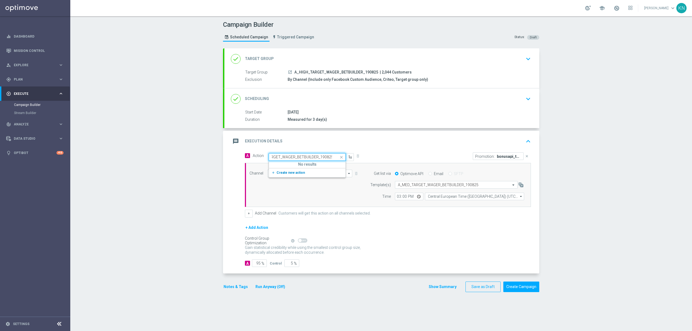
click at [283, 173] on span "Create new action" at bounding box center [290, 173] width 28 height 4
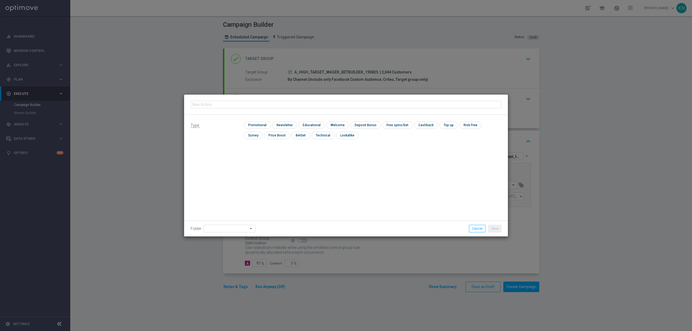
click at [243, 108] on input "text" at bounding box center [345, 105] width 311 height 8
type input "A_HIGH_TARGET_WAGER_BETBUILDER_190825"
click at [262, 126] on input "checkbox" at bounding box center [257, 124] width 26 height 7
checkbox input "true"
click at [309, 193] on div "Type: check Promotional check Newsletter check Educational check Welcome check …" at bounding box center [346, 176] width 324 height 122
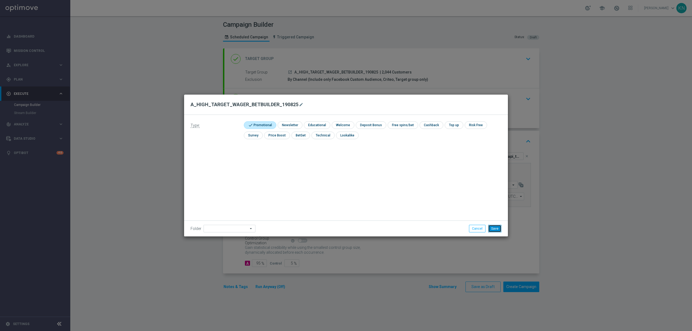
click at [496, 229] on button "Save" at bounding box center [494, 229] width 13 height 8
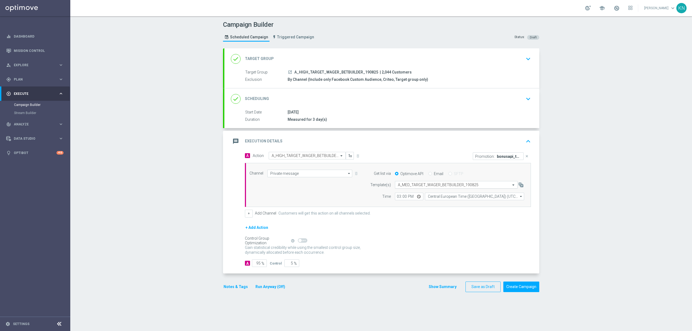
click at [421, 184] on input "text" at bounding box center [451, 185] width 106 height 5
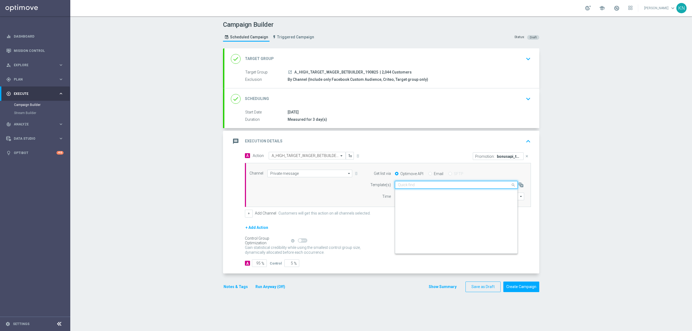
scroll to position [35148, 0]
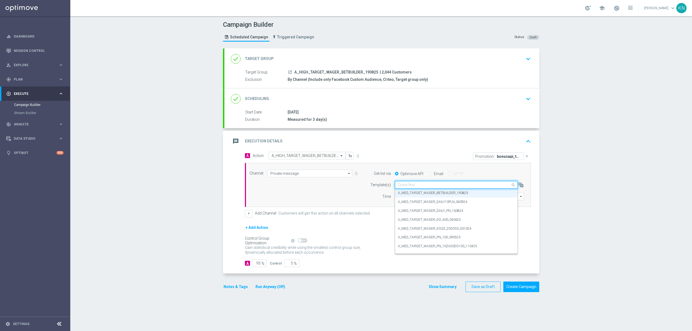
paste input "A_HIGH_TARGET_WAGER_BETBUILDER_190825"
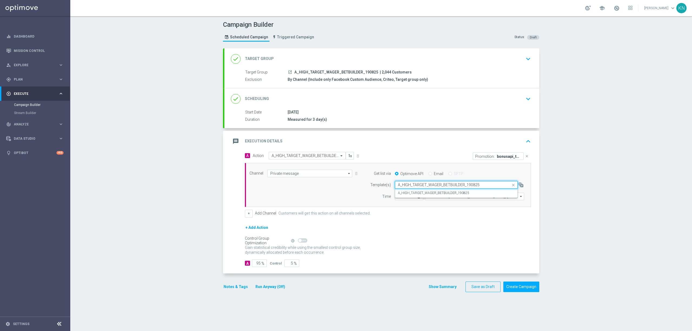
scroll to position [0, 0]
click at [430, 194] on label "A_HIGH_TARGET_WAGER_BETBUILDER_190825" at bounding box center [433, 193] width 71 height 5
type input "A_HIGH_TARGET_WAGER_BETBUILDER_190825"
click at [473, 106] on div "done Scheduling keyboard_arrow_down" at bounding box center [381, 98] width 315 height 21
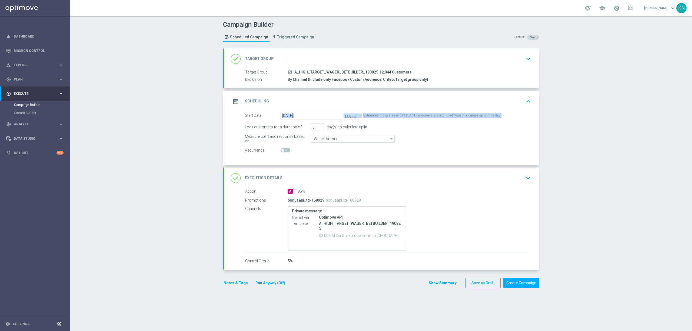
drag, startPoint x: 360, startPoint y: 115, endPoint x: 494, endPoint y: 116, distance: 134.3
click at [494, 116] on div "Start Date 19 Aug 2025 today Estimated group size is 883 (1,161 customers are e…" at bounding box center [388, 116] width 294 height 8
click at [484, 117] on div "Estimated group size is 883 (1,161 customers are excluded from this campaign on…" at bounding box center [432, 116] width 138 height 8
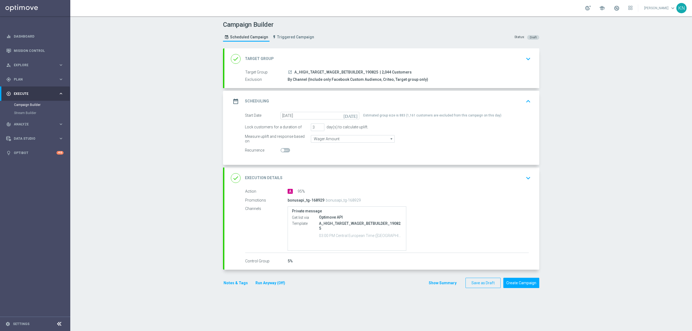
click at [422, 135] on div "Measure uplift and response based on Wager Amount Wager Amount arrow_drop_down …" at bounding box center [388, 139] width 294 height 8
click at [508, 60] on div "done Target Group keyboard_arrow_down" at bounding box center [382, 59] width 302 height 10
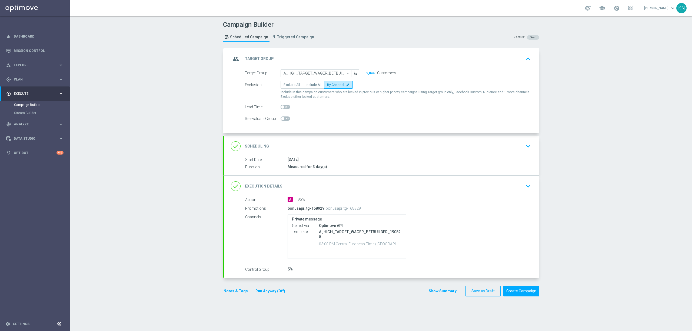
click at [506, 143] on div "done Scheduling keyboard_arrow_down" at bounding box center [382, 146] width 302 height 10
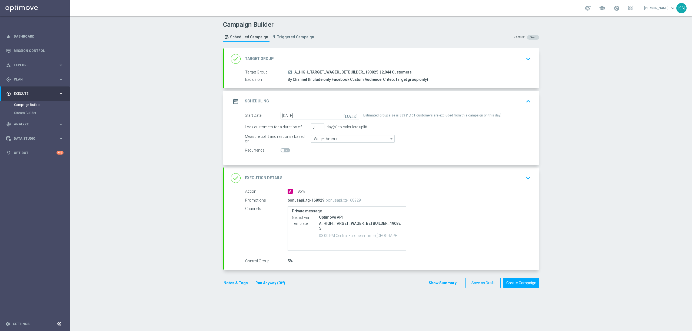
click at [494, 180] on div "done Execution Details keyboard_arrow_down" at bounding box center [382, 178] width 302 height 10
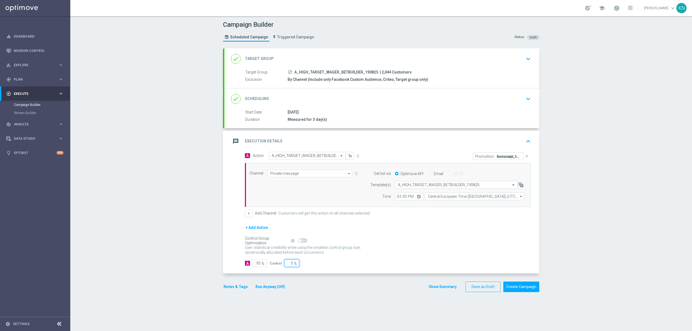
click at [287, 264] on input "5" at bounding box center [291, 263] width 15 height 8
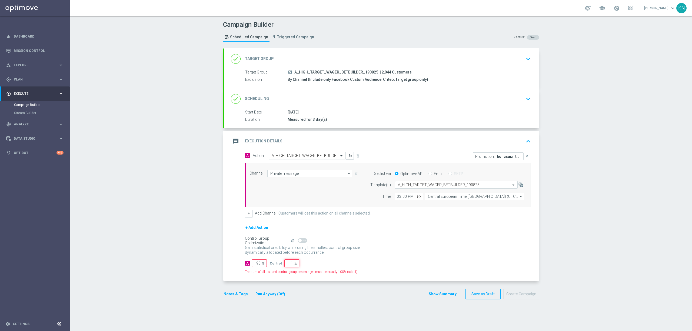
type input "10"
type input "90"
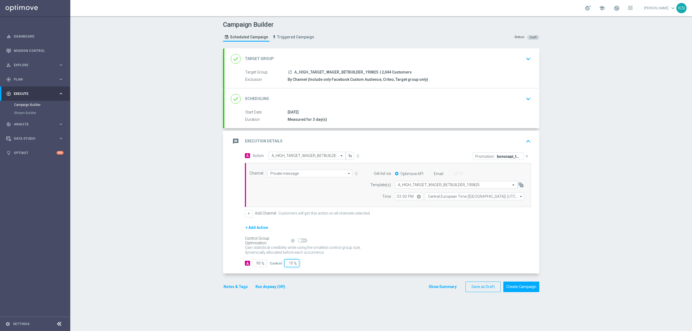
type input "10"
click at [182, 226] on div "Campaign Builder Scheduled Campaign Triggered Campaign Status: Draft done Targe…" at bounding box center [380, 173] width 621 height 315
click at [236, 287] on button "Notes & Tags" at bounding box center [235, 286] width 25 height 7
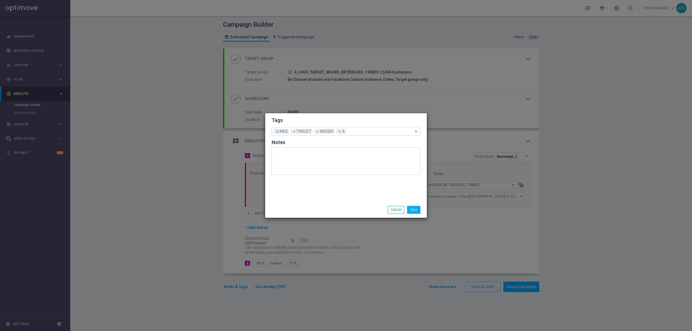
click at [277, 131] on span "×" at bounding box center [277, 131] width 5 height 5
click at [334, 131] on input "text" at bounding box center [372, 131] width 82 height 5
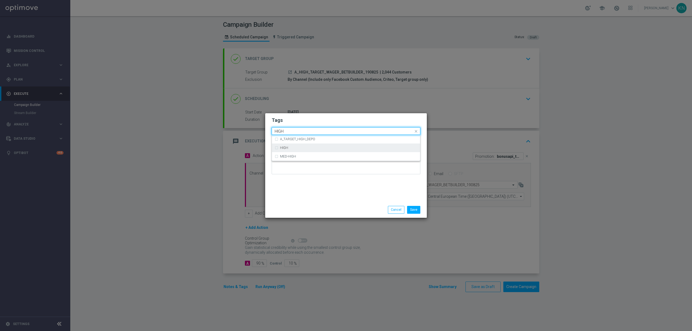
click at [300, 147] on div "HIGH" at bounding box center [348, 147] width 137 height 3
type input "HIGH"
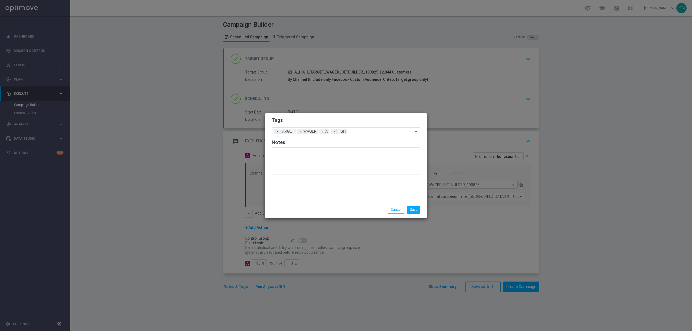
click at [317, 124] on form "Tags Add a new tag × TARGET × WAGER × A × HIGH Notes" at bounding box center [345, 147] width 149 height 63
click at [413, 208] on button "Save" at bounding box center [413, 210] width 13 height 8
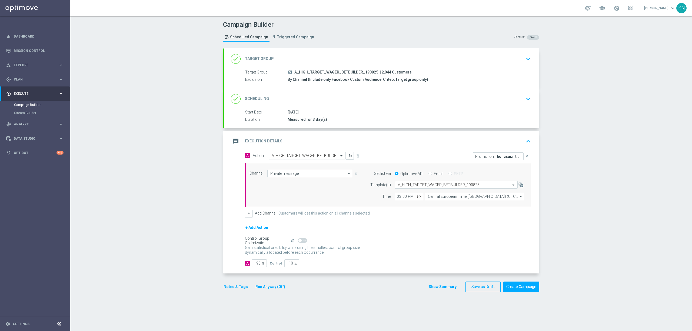
click at [358, 307] on section "done Target Group keyboard_arrow_down Target Group launch A_HIGH_TARGET_WAGER_B…" at bounding box center [381, 186] width 324 height 277
click at [525, 156] on icon "close" at bounding box center [527, 156] width 4 height 4
click at [504, 156] on button "Add Promotion" at bounding box center [514, 156] width 30 height 6
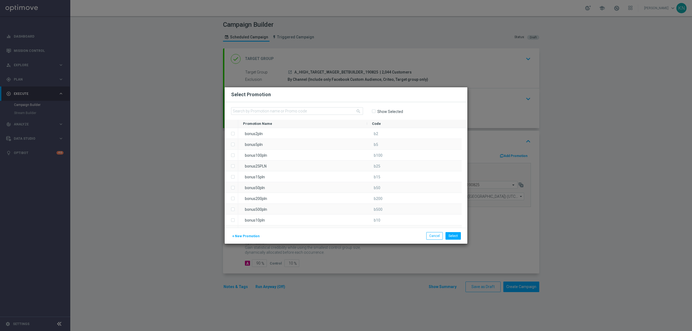
click at [239, 235] on span "New Promotion" at bounding box center [247, 236] width 25 height 4
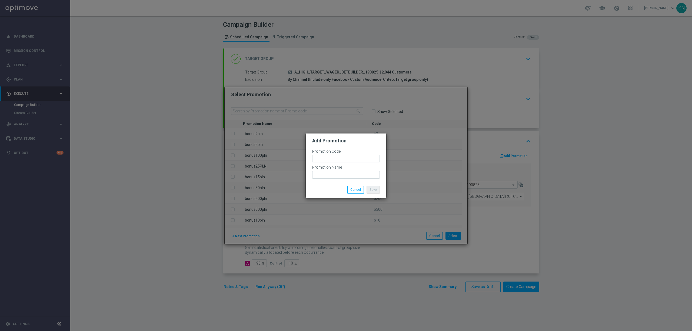
click at [320, 155] on div "Promotion Code" at bounding box center [346, 157] width 68 height 16
click at [320, 155] on input "text" at bounding box center [346, 159] width 68 height 8
paste input "168930"
drag, startPoint x: 354, startPoint y: 159, endPoint x: 286, endPoint y: 159, distance: 67.8
click at [286, 159] on modal-container "Add Promotion Promotion Code bonusapi_tg-168930 Promotion Name Save Cancel" at bounding box center [346, 165] width 692 height 331
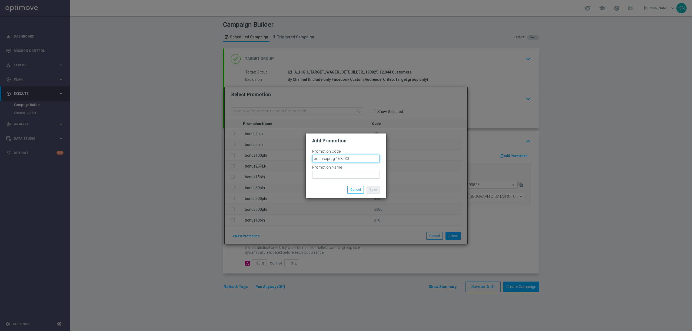
type input "bonusapi_tg-168930"
click at [329, 174] on input "text" at bounding box center [346, 175] width 68 height 8
paste input "bonusapi_tg-168930"
type input "bonusapi_tg-168930"
click at [375, 191] on button "Save" at bounding box center [372, 190] width 13 height 8
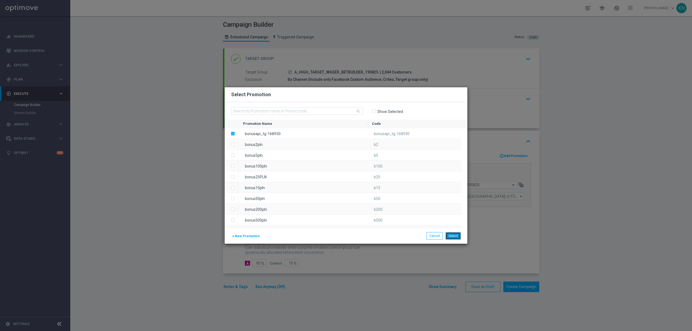
click at [454, 235] on button "Select" at bounding box center [452, 236] width 15 height 8
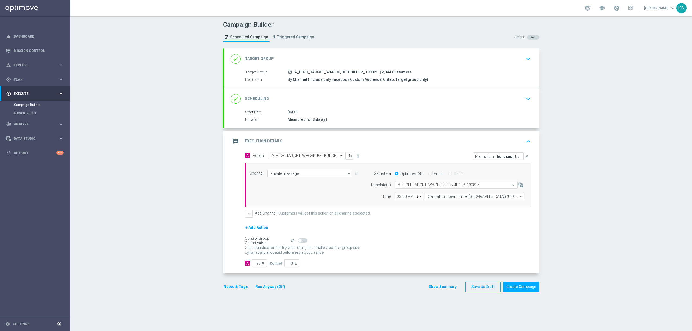
click at [513, 102] on div "done Scheduling keyboard_arrow_down" at bounding box center [382, 99] width 302 height 10
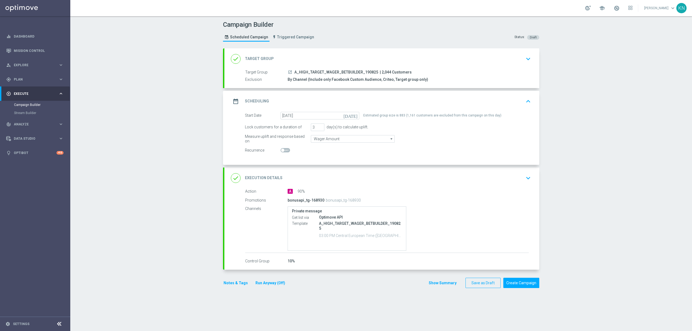
click at [524, 104] on icon "keyboard_arrow_up" at bounding box center [528, 101] width 8 height 8
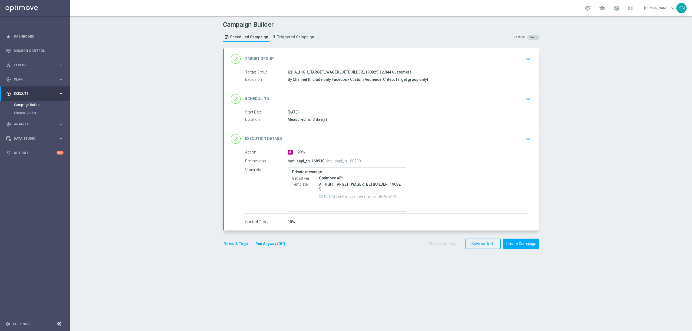
click at [524, 96] on icon "keyboard_arrow_down" at bounding box center [528, 99] width 8 height 8
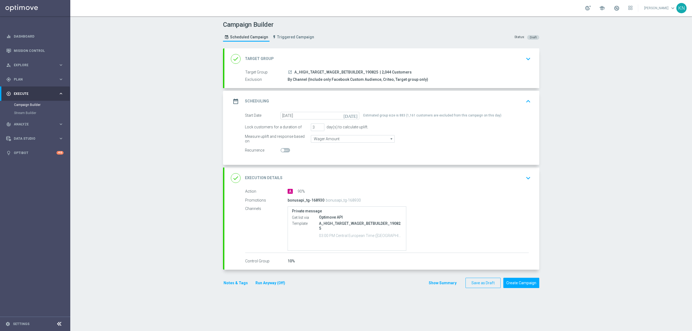
click at [288, 70] on icon "launch" at bounding box center [290, 72] width 4 height 4
click at [525, 99] on icon "keyboard_arrow_up" at bounding box center [528, 101] width 8 height 8
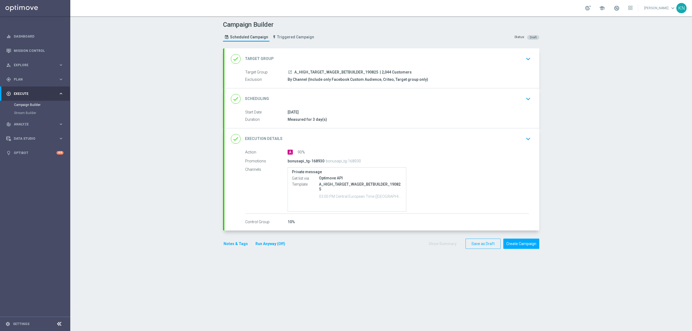
click at [520, 61] on div "done Target Group keyboard_arrow_down" at bounding box center [382, 59] width 302 height 10
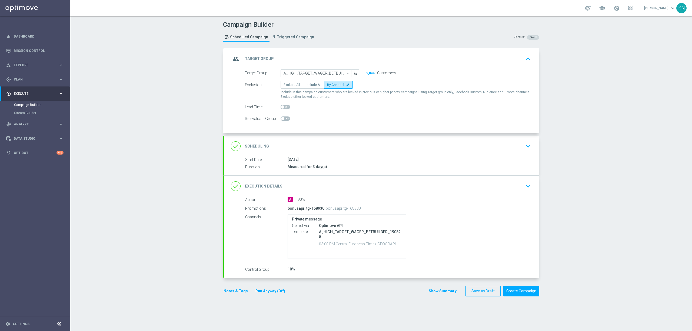
click at [508, 59] on div "group Target Group keyboard_arrow_up" at bounding box center [382, 59] width 302 height 10
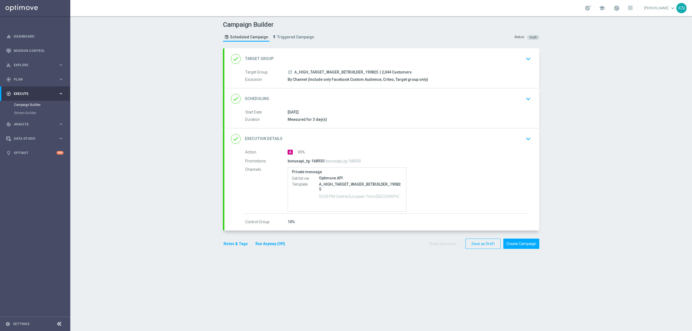
click at [524, 101] on icon "keyboard_arrow_down" at bounding box center [528, 99] width 8 height 8
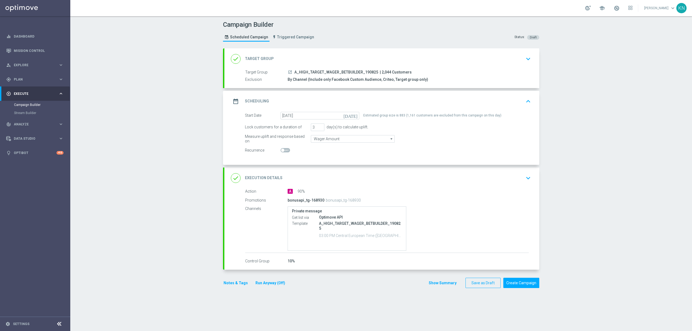
click at [524, 101] on icon "keyboard_arrow_up" at bounding box center [528, 101] width 8 height 8
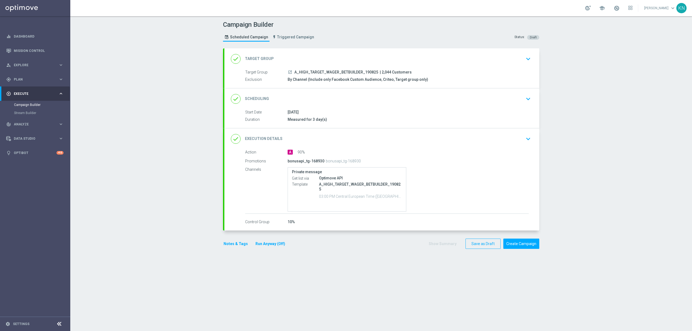
click at [531, 63] on div "done Target Group keyboard_arrow_down" at bounding box center [381, 58] width 315 height 21
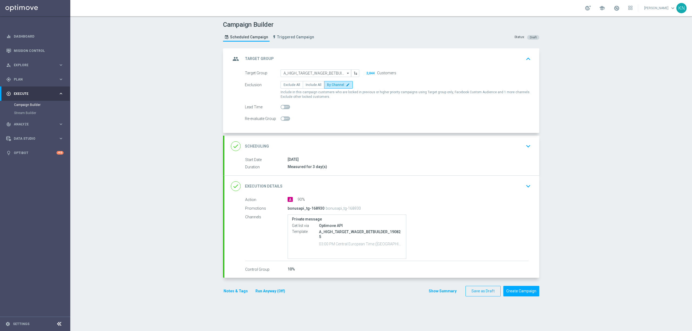
click at [497, 158] on div "19 Aug 2025" at bounding box center [407, 159] width 241 height 5
click at [513, 150] on div "done Scheduling keyboard_arrow_down" at bounding box center [382, 146] width 302 height 10
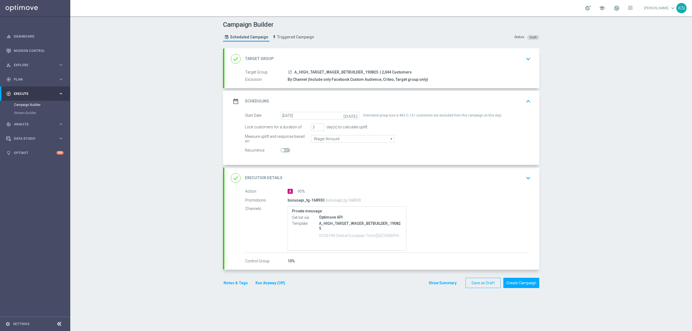
click at [524, 103] on icon "keyboard_arrow_up" at bounding box center [528, 101] width 8 height 8
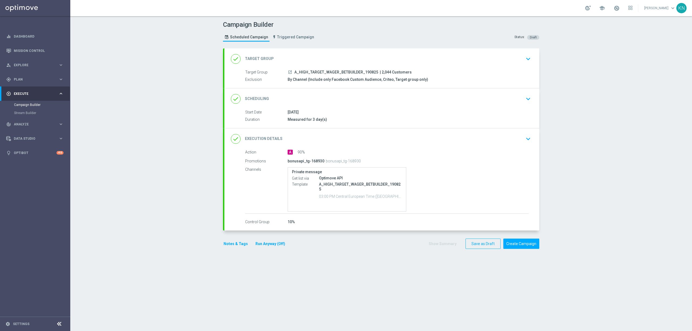
click at [523, 64] on button "keyboard_arrow_down" at bounding box center [527, 59] width 9 height 10
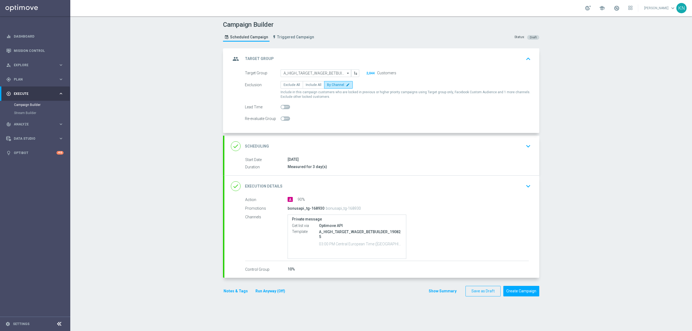
click at [524, 61] on icon "keyboard_arrow_up" at bounding box center [528, 59] width 8 height 8
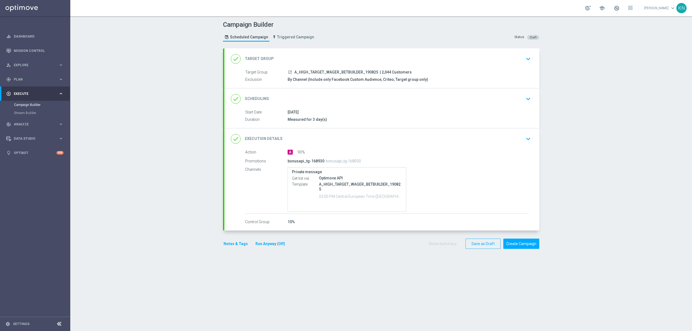
click at [524, 62] on icon "keyboard_arrow_down" at bounding box center [528, 59] width 8 height 8
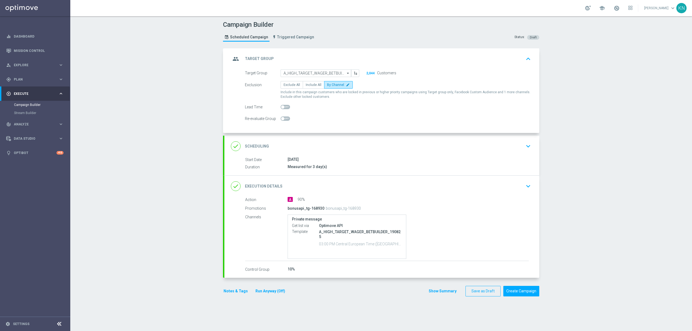
click at [531, 133] on div "Target Group A_HIGH_TARGET_WAGER_BETBUILDER_190825 A_HIGH_TARGET_WAGER_BETBUILD…" at bounding box center [381, 100] width 315 height 63
click at [525, 143] on icon "keyboard_arrow_down" at bounding box center [528, 146] width 8 height 8
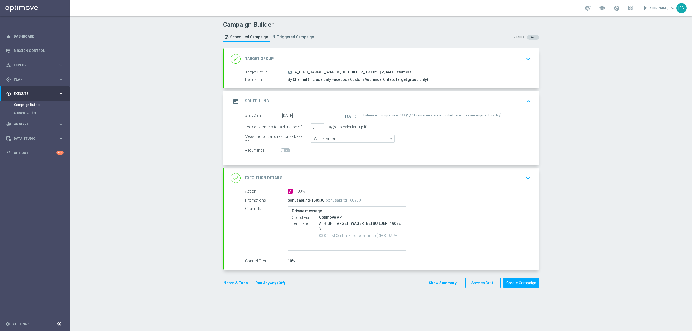
drag, startPoint x: 294, startPoint y: 263, endPoint x: 334, endPoint y: 252, distance: 41.4
click at [294, 263] on div "10%" at bounding box center [407, 260] width 241 height 5
click at [529, 170] on div "done Execution Details keyboard_arrow_down" at bounding box center [381, 177] width 315 height 21
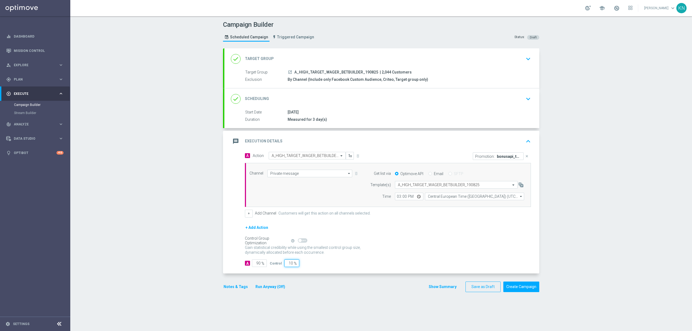
click at [285, 263] on input "10" at bounding box center [291, 263] width 15 height 8
type input "5"
type input "95"
type input "5"
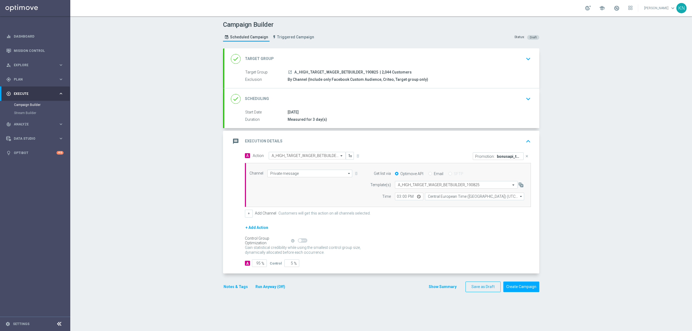
click at [361, 297] on div "done Target Group keyboard_arrow_down Target Group launch A_HIGH_TARGET_WAGER_B…" at bounding box center [381, 172] width 316 height 249
click at [516, 104] on div "done Scheduling keyboard_arrow_down" at bounding box center [382, 99] width 302 height 10
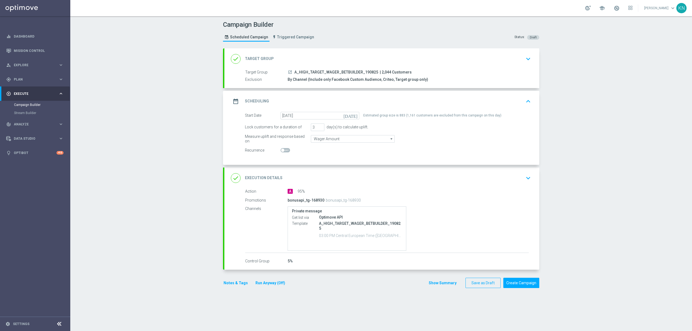
click at [512, 68] on div "done Target Group keyboard_arrow_down" at bounding box center [381, 58] width 315 height 21
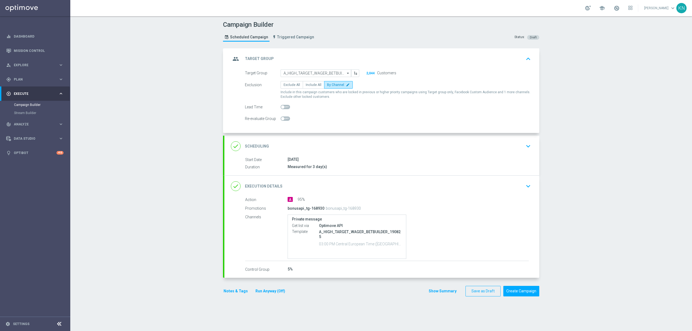
click at [524, 143] on icon "keyboard_arrow_down" at bounding box center [528, 146] width 8 height 8
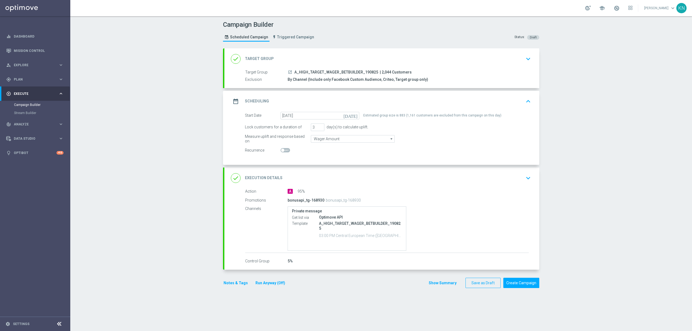
click at [524, 180] on icon "keyboard_arrow_down" at bounding box center [528, 178] width 8 height 8
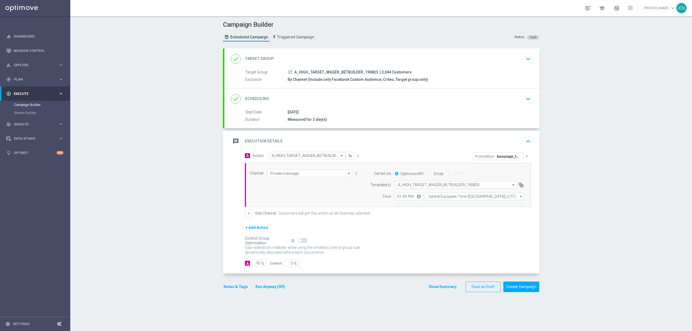
click at [524, 96] on icon "keyboard_arrow_down" at bounding box center [528, 99] width 8 height 8
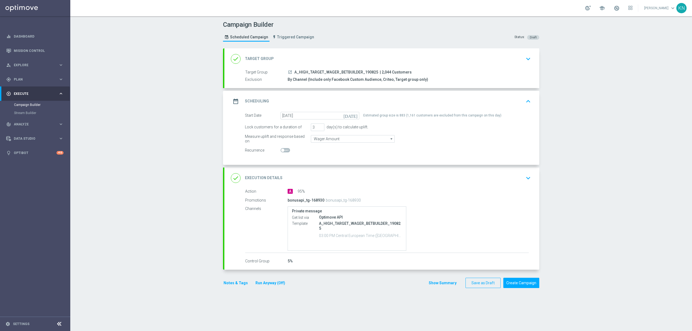
click at [523, 178] on button "keyboard_arrow_down" at bounding box center [527, 178] width 9 height 10
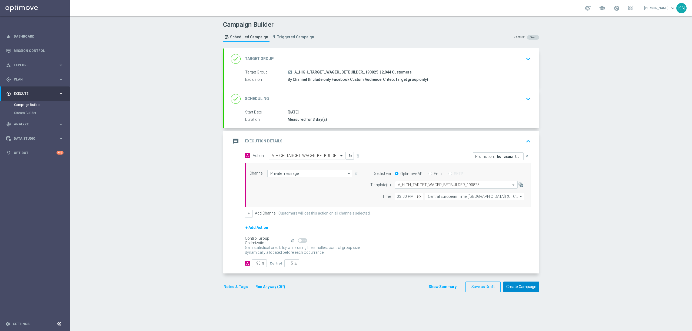
click at [525, 286] on button "Create Campaign" at bounding box center [521, 286] width 36 height 11
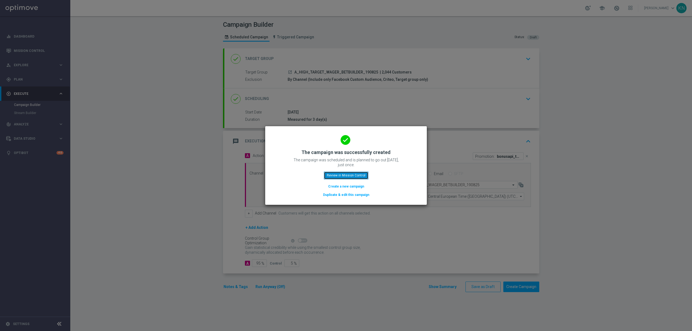
click at [354, 174] on button "Review in Mission Control" at bounding box center [346, 176] width 45 height 8
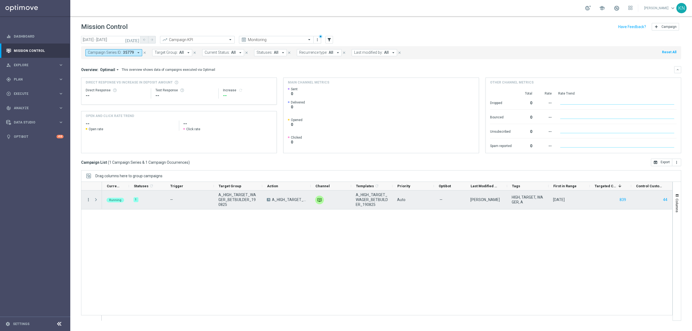
click at [90, 199] on icon "more_vert" at bounding box center [88, 199] width 5 height 5
click at [119, 222] on div "send Channel Metrics" at bounding box center [121, 219] width 61 height 8
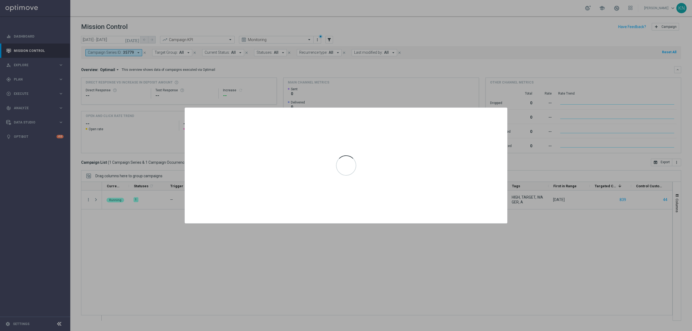
drag, startPoint x: 411, startPoint y: 240, endPoint x: 415, endPoint y: 240, distance: 4.4
click at [411, 241] on div at bounding box center [346, 165] width 692 height 331
click at [498, 113] on icon "icon" at bounding box center [499, 112] width 5 height 5
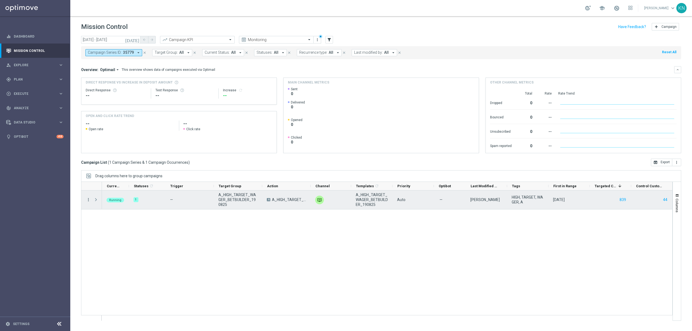
click at [88, 197] on div "more_vert" at bounding box center [86, 199] width 10 height 19
click at [88, 199] on icon "more_vert" at bounding box center [88, 199] width 5 height 5
click at [133, 228] on div "Eligibility & Exclusion" at bounding box center [124, 226] width 50 height 4
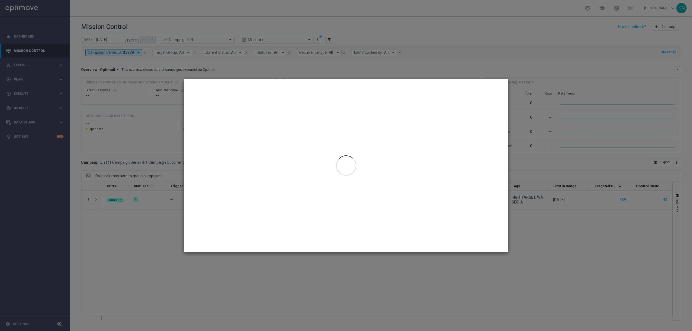
type input "19 Aug 2025 - 19 Aug 2025"
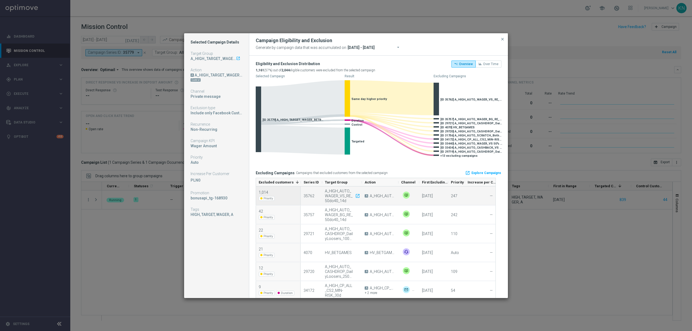
drag, startPoint x: 344, startPoint y: 201, endPoint x: 324, endPoint y: 192, distance: 21.6
click at [324, 192] on div "A_HIGH_AUTO_WAGER_VS_RE_50do40_14d launch" at bounding box center [342, 195] width 40 height 19
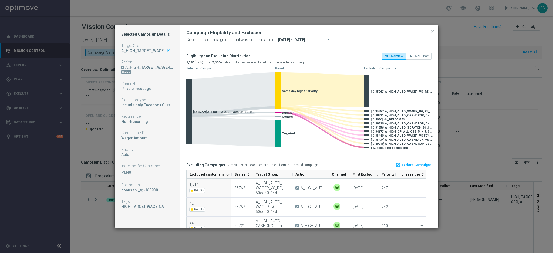
click at [431, 33] on span "close" at bounding box center [433, 31] width 4 height 4
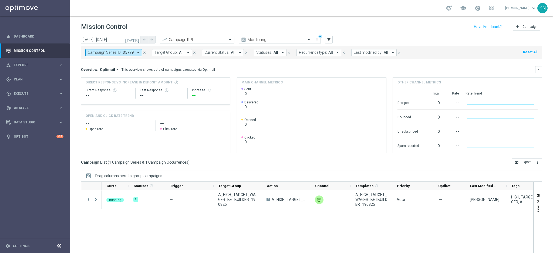
click at [134, 53] on button "Campaign Series ID: 35779 arrow_drop_down" at bounding box center [113, 52] width 57 height 7
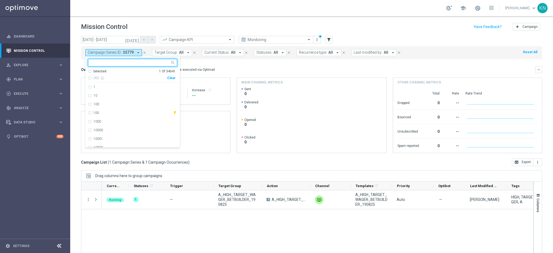
click at [85, 72] on div "Selected 1 Of 34041 (All) info_outline Clear" at bounding box center [132, 76] width 95 height 14
click at [91, 69] on div "Selected 1 Of 34041" at bounding box center [132, 71] width 88 height 5
click at [90, 88] on div "35779" at bounding box center [132, 87] width 89 height 9
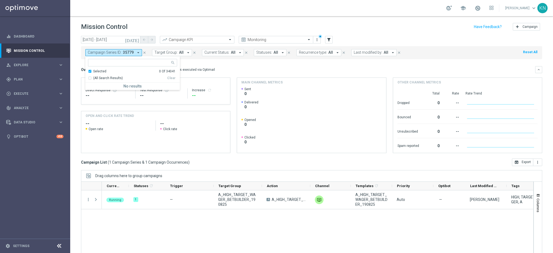
click at [238, 60] on mini-dashboard "Overview: Optimail arrow_drop_down This overview shows data of campaigns execut…" at bounding box center [311, 108] width 461 height 99
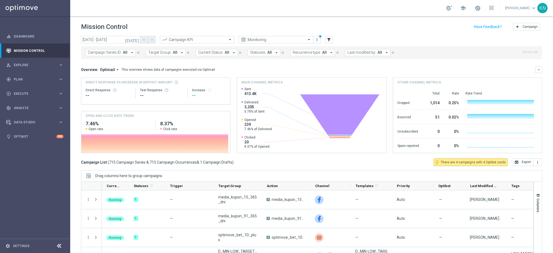
click at [173, 53] on span "All" at bounding box center [175, 52] width 5 height 5
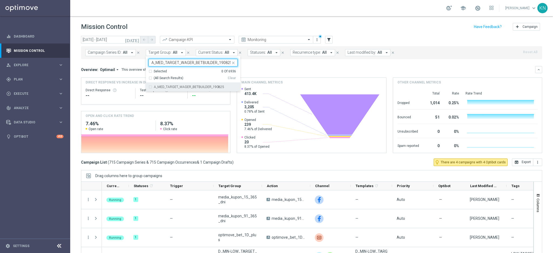
click at [156, 89] on div "A_MED_TARGET_WAGER_BETBUILDER_190825" at bounding box center [193, 87] width 89 height 9
click at [162, 61] on input "A_MED_TARGET_WAGER_BETBUILDER_190825" at bounding box center [191, 63] width 79 height 5
click at [150, 86] on div "A_HIGH_TARGET_WAGER_BETBUILDER_190825" at bounding box center [193, 87] width 89 height 9
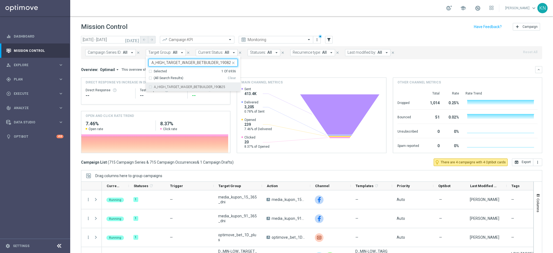
type input "A_HIGH_TARGET_WAGER_BETBUILDER_190825"
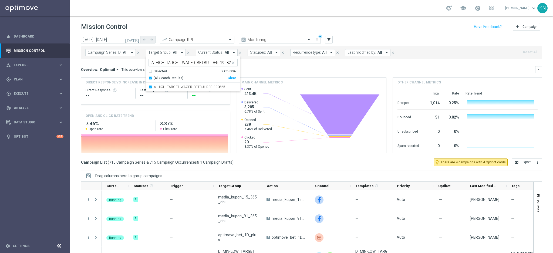
click at [268, 63] on mini-dashboard "Overview: Optimail arrow_drop_down This overview shows data of campaigns execut…" at bounding box center [311, 108] width 461 height 99
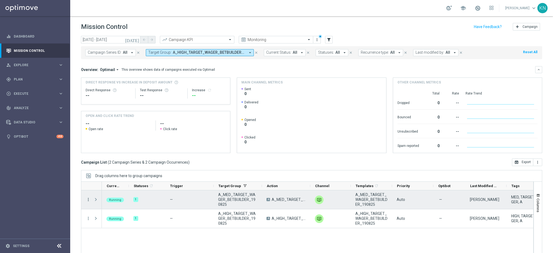
click at [88, 199] on icon "more_vert" at bounding box center [88, 199] width 5 height 5
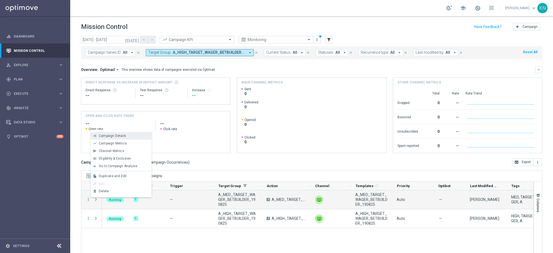
click at [118, 135] on span "Campaign Details" at bounding box center [112, 136] width 27 height 4
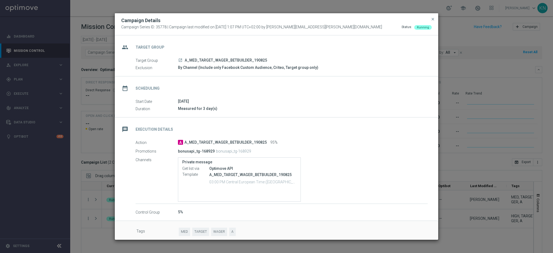
scroll to position [4, 0]
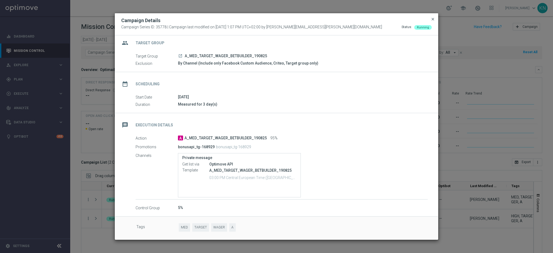
click at [433, 19] on span "close" at bounding box center [433, 19] width 4 height 4
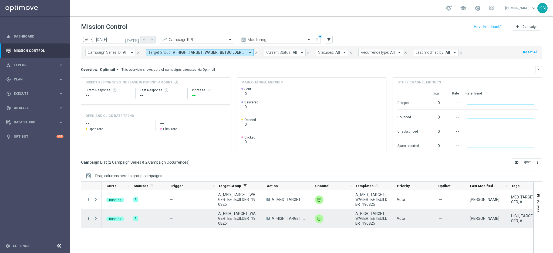
click at [89, 217] on icon "more_vert" at bounding box center [88, 218] width 5 height 5
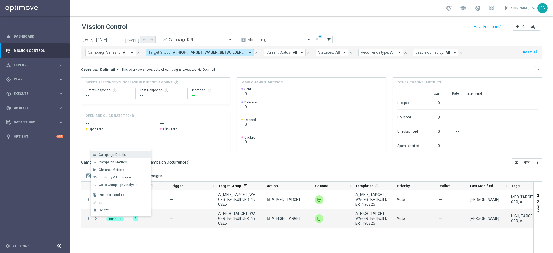
click at [120, 157] on div "list Campaign Details" at bounding box center [121, 155] width 61 height 8
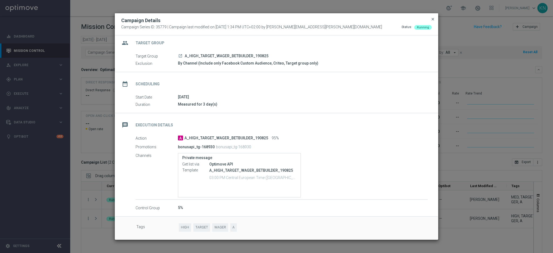
click at [432, 20] on span "close" at bounding box center [433, 19] width 4 height 4
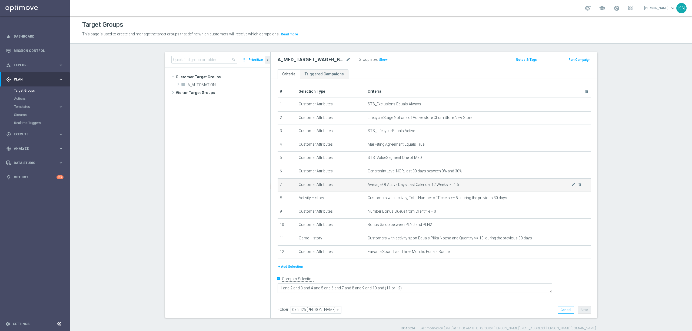
scroll to position [128, 0]
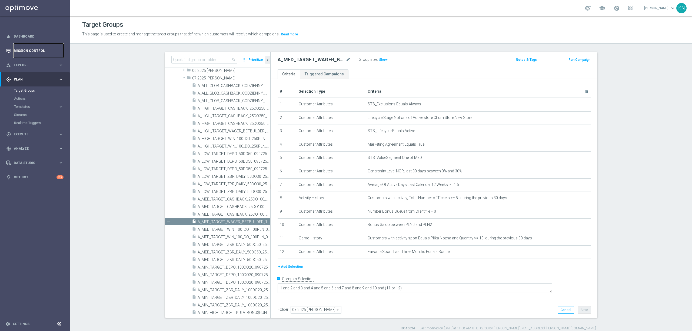
click at [31, 52] on link "Mission Control" at bounding box center [39, 50] width 50 height 14
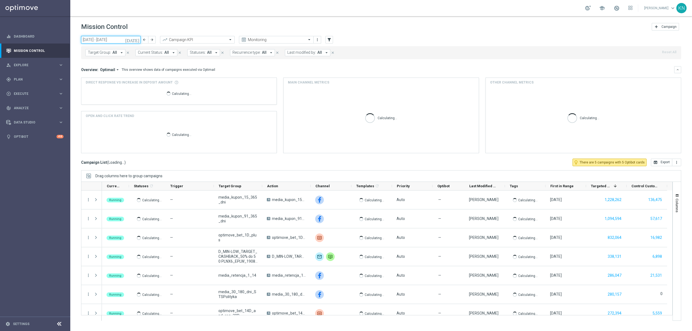
click at [115, 39] on input "18 Aug 2025 - 24 Aug 2025" at bounding box center [110, 40] width 59 height 8
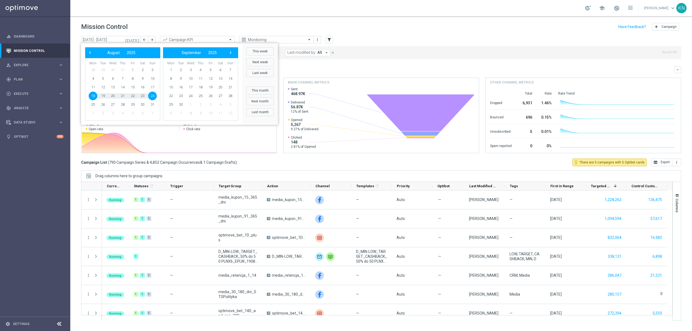
click at [398, 28] on div "Mission Control add Campaign" at bounding box center [381, 27] width 600 height 11
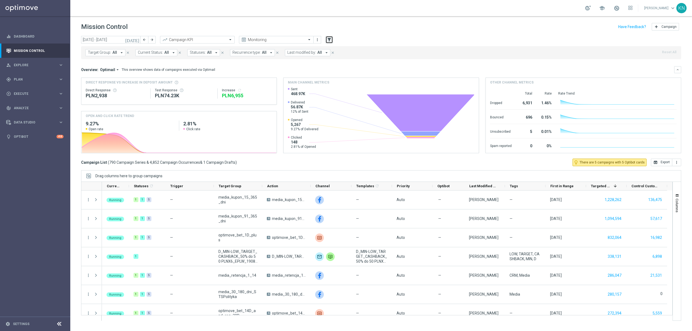
click at [327, 41] on icon "filter_alt" at bounding box center [329, 39] width 5 height 5
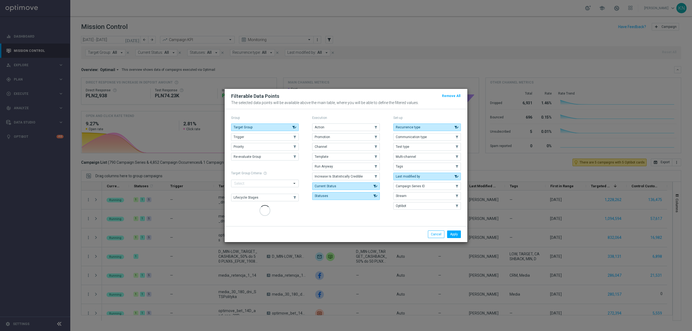
click at [335, 127] on button "Action" at bounding box center [346, 127] width 68 height 8
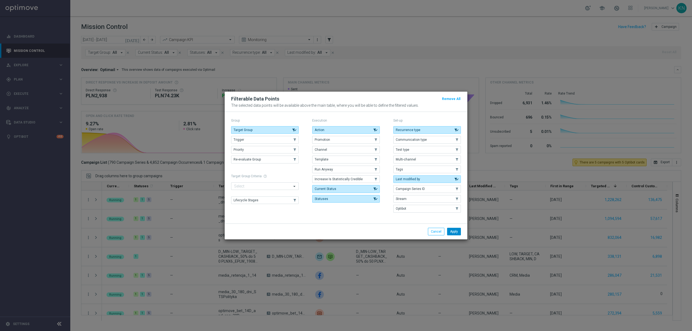
click at [454, 233] on button "Apply" at bounding box center [454, 232] width 14 height 8
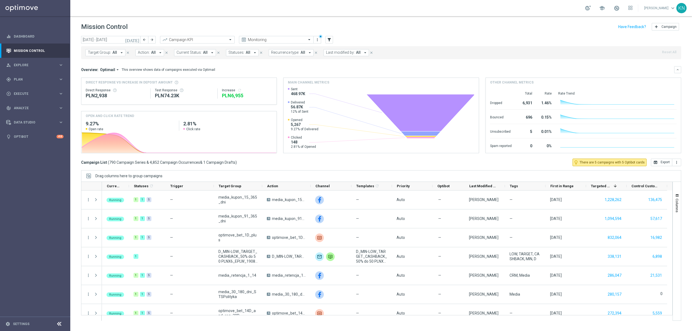
click at [147, 52] on span "Action:" at bounding box center [144, 52] width 12 height 5
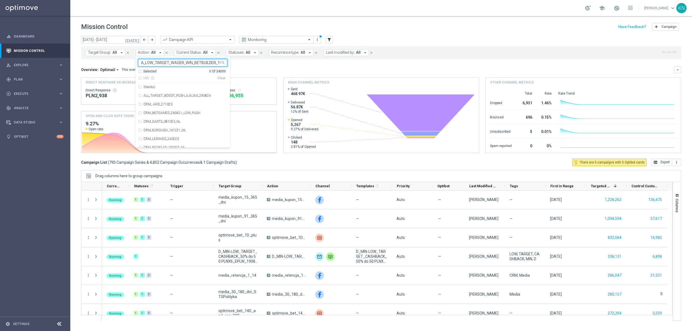
scroll to position [0, 26]
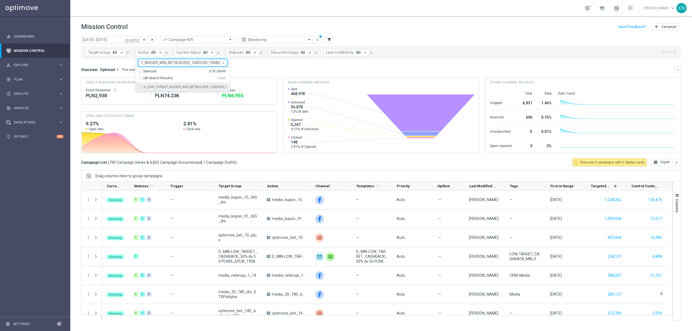
click at [188, 89] on div "A_LOW_TARGET_WAGER_WIN_BETBUILDER_100DO50_190825" at bounding box center [182, 87] width 89 height 9
type input "A_LOW_TARGET_WAGER_WIN_BETBUILDER_100DO50_190825"
click at [316, 64] on mini-dashboard "Overview: Optimail arrow_drop_down This overview shows data of campaigns execut…" at bounding box center [381, 108] width 600 height 99
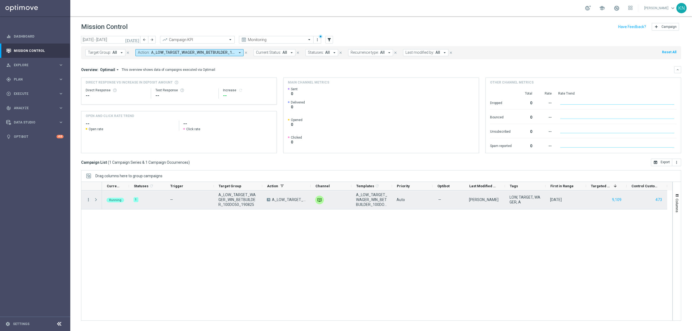
click at [89, 200] on icon "more_vert" at bounding box center [88, 199] width 5 height 5
click at [118, 202] on span "Campaign Details" at bounding box center [112, 204] width 27 height 4
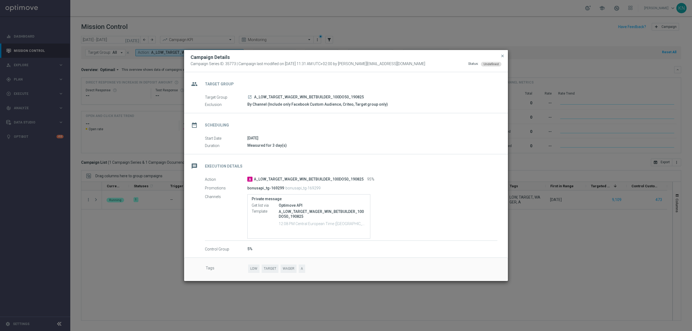
click at [378, 96] on div "launch A_LOW_TARGET_WAGER_WIN_BETBUILDER_100DO50_190825" at bounding box center [372, 96] width 250 height 5
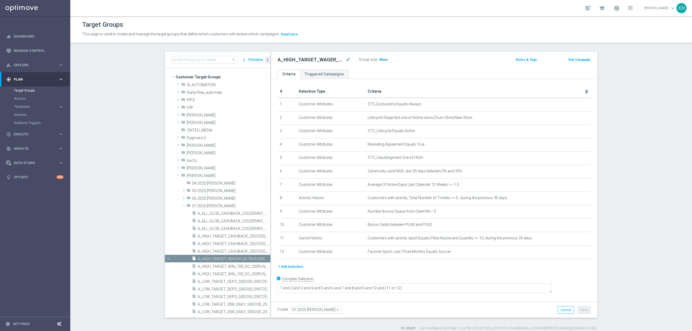
click at [379, 59] on span "Show" at bounding box center [383, 60] width 9 height 4
